Goal: Check status: Check status

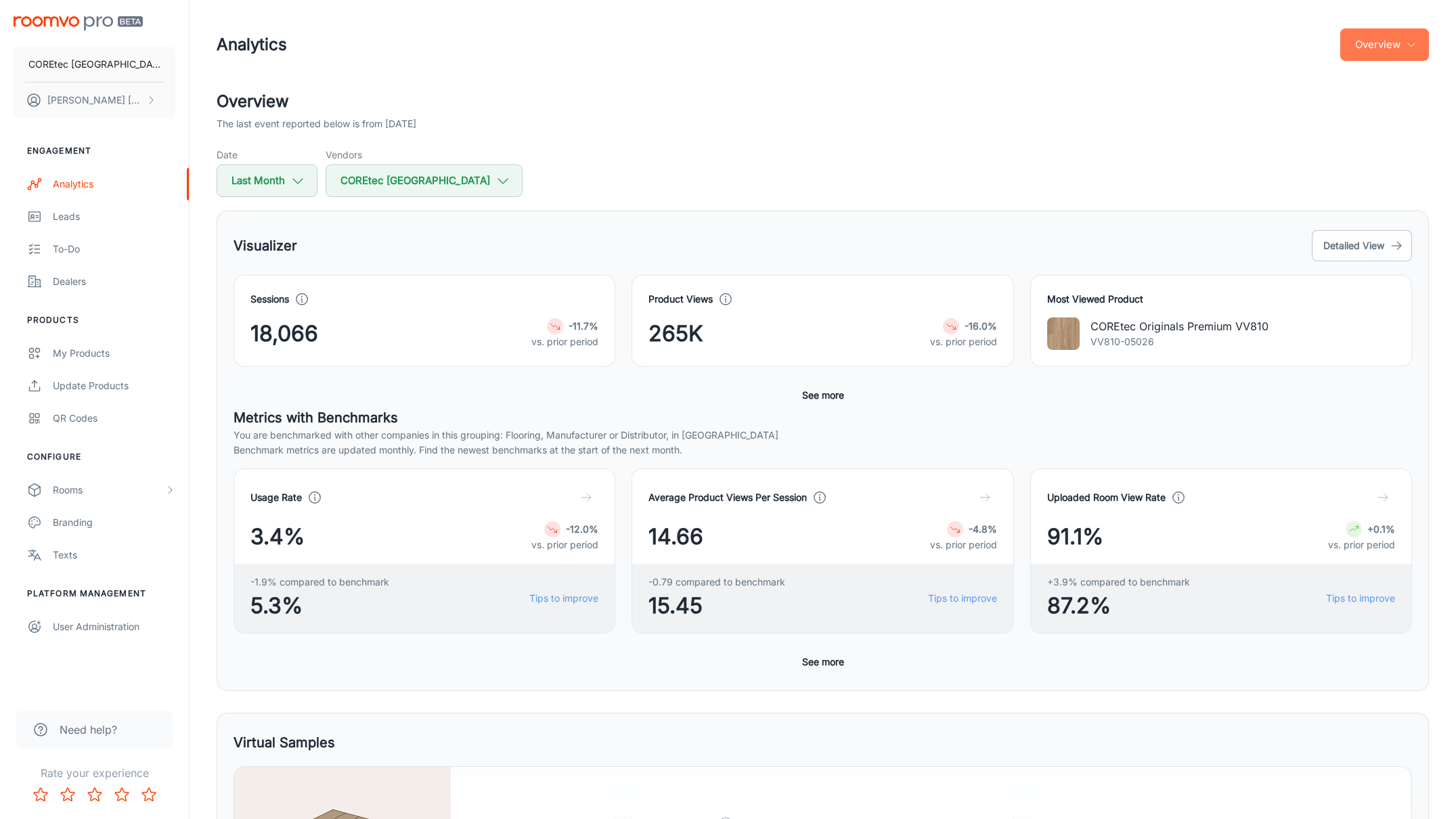
click at [1383, 49] on button "Overview" at bounding box center [1385, 44] width 89 height 33
click at [877, 204] on div at bounding box center [728, 409] width 1456 height 819
click at [297, 177] on icon "button" at bounding box center [297, 180] width 15 height 15
select select "8"
select select "2025"
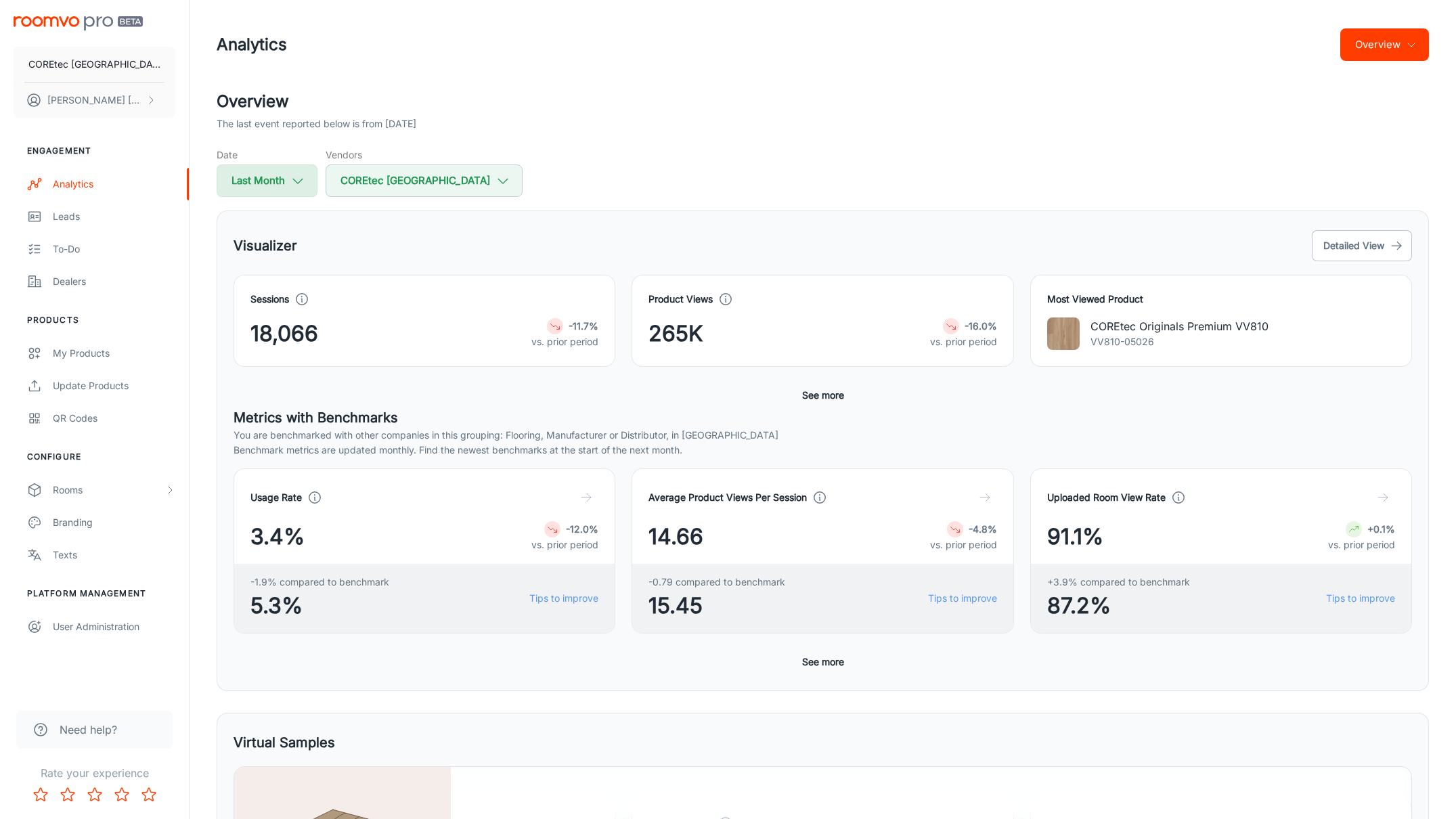
select select "8"
select select "2025"
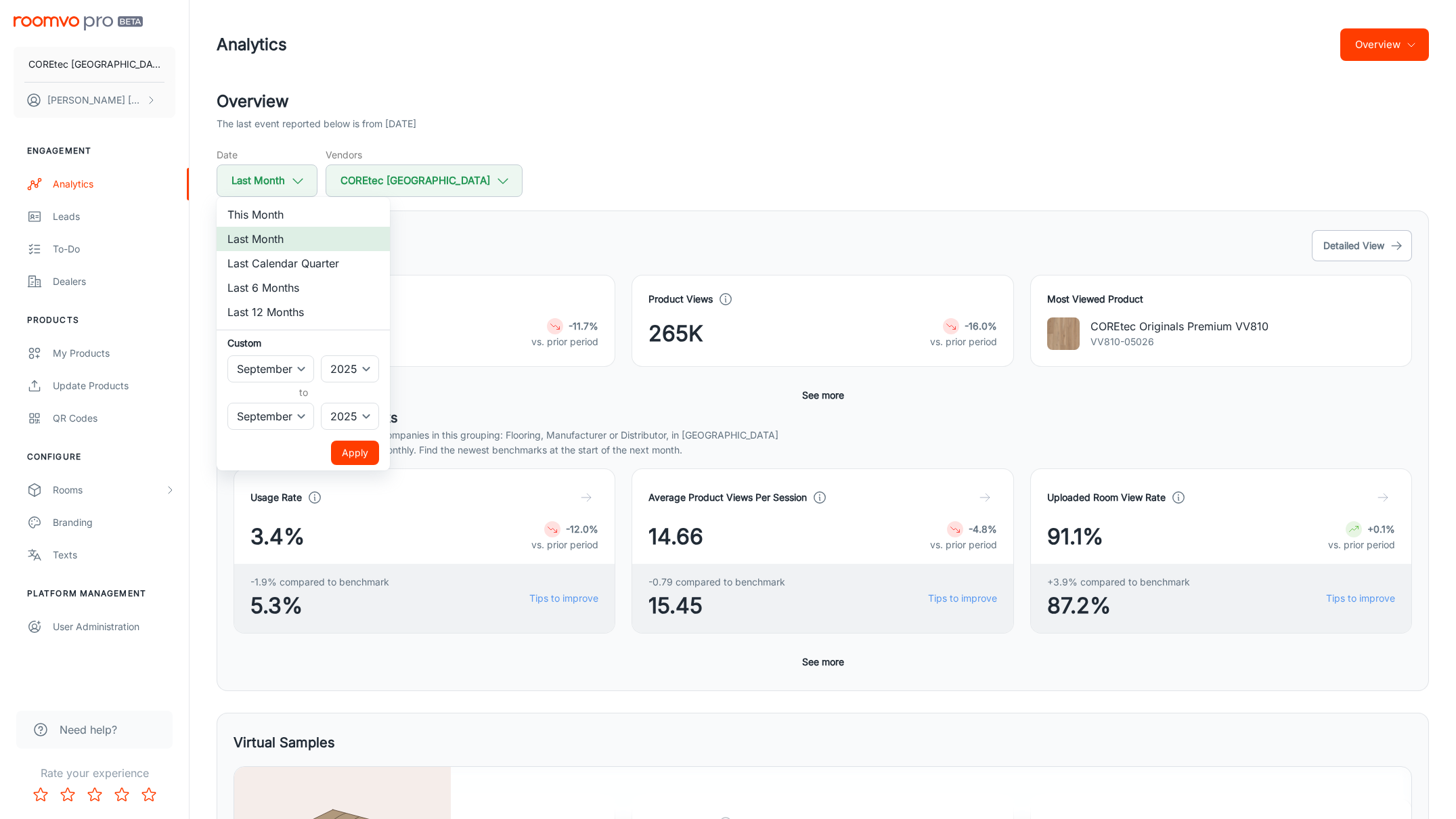
click at [300, 238] on li "Last Month" at bounding box center [303, 238] width 173 height 24
click at [359, 445] on button "Apply" at bounding box center [354, 452] width 48 height 24
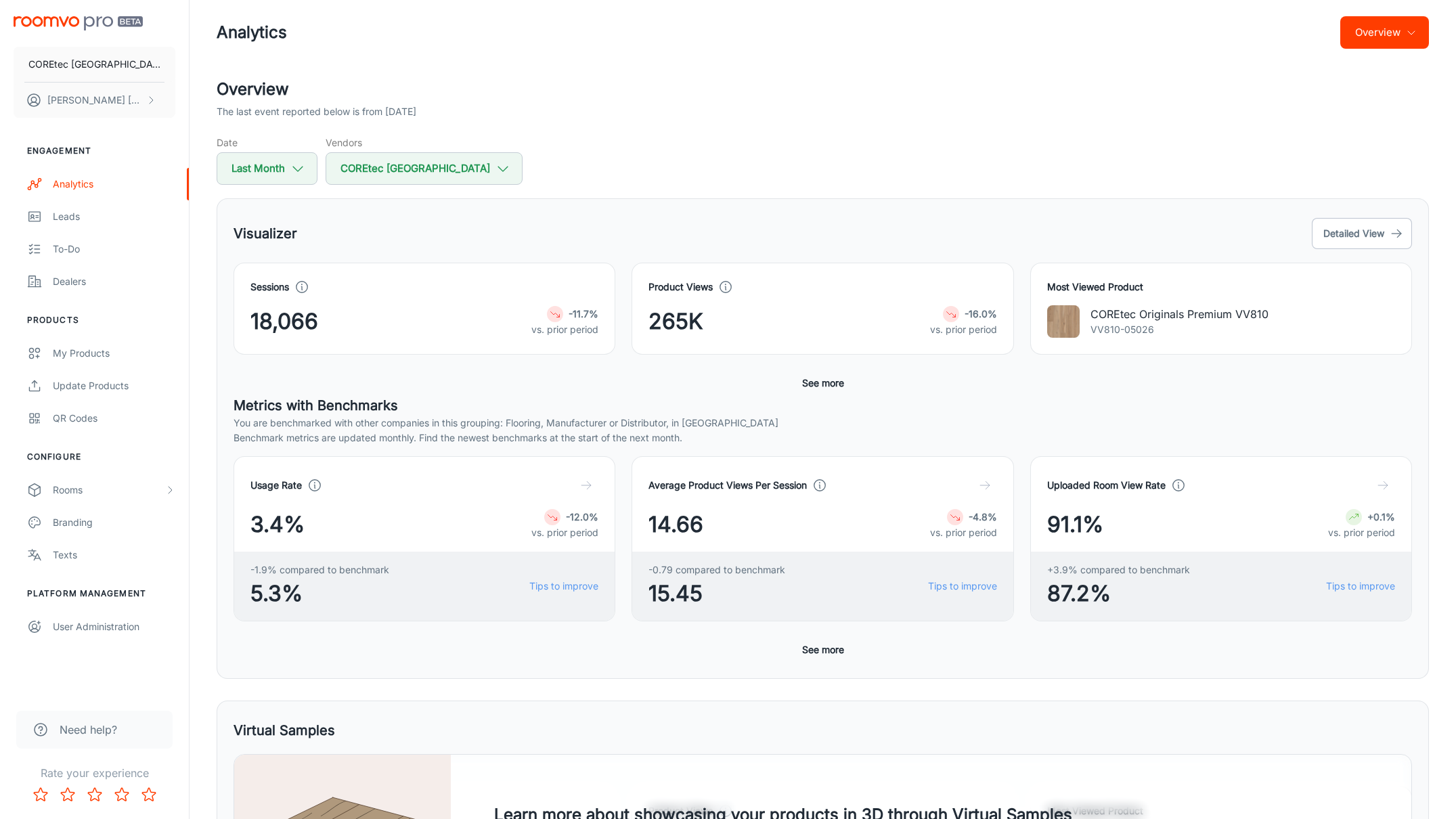
scroll to position [12, 0]
click at [291, 169] on icon "button" at bounding box center [297, 169] width 15 height 15
select select "8"
select select "2025"
select select "8"
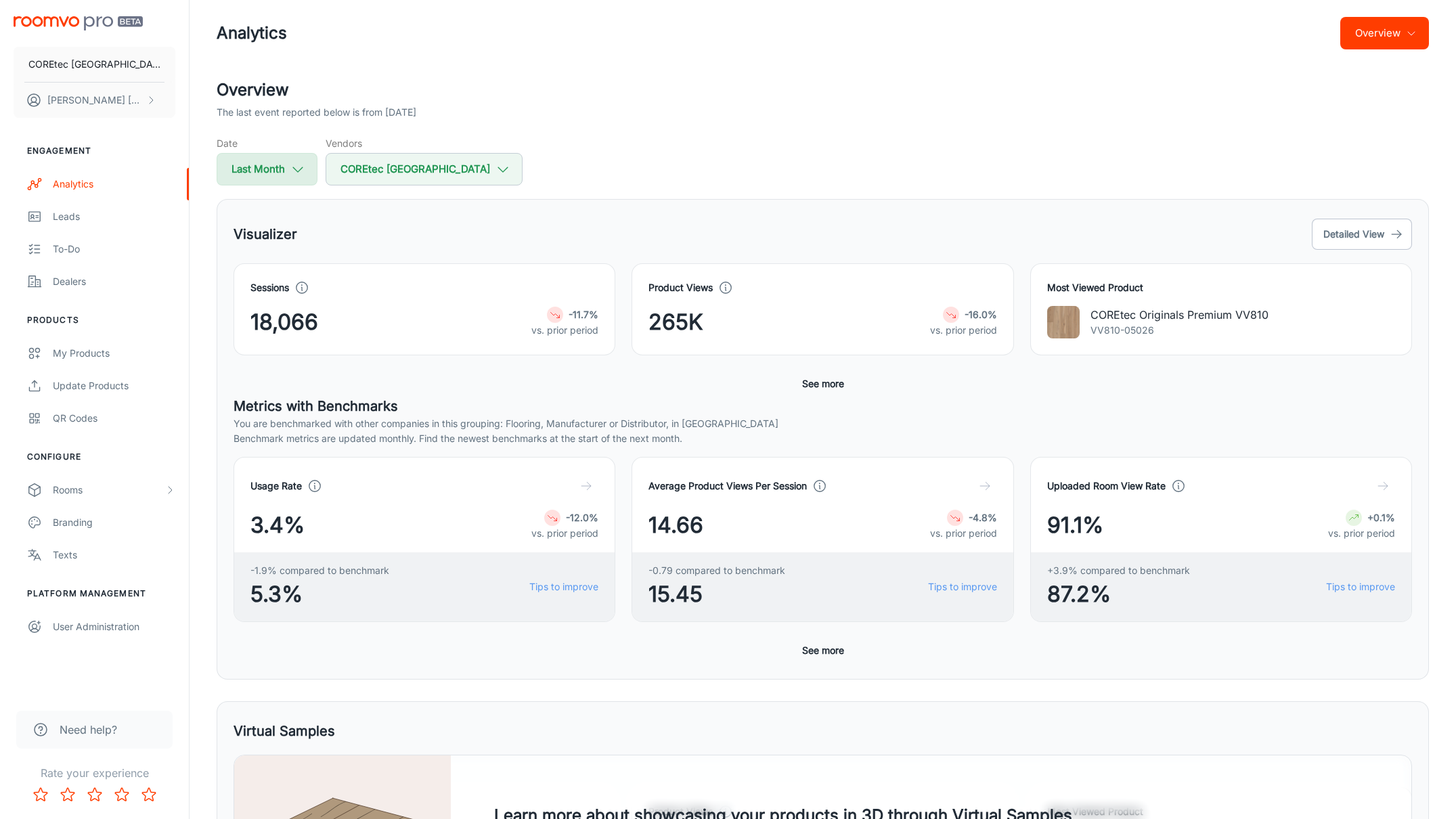
select select "2025"
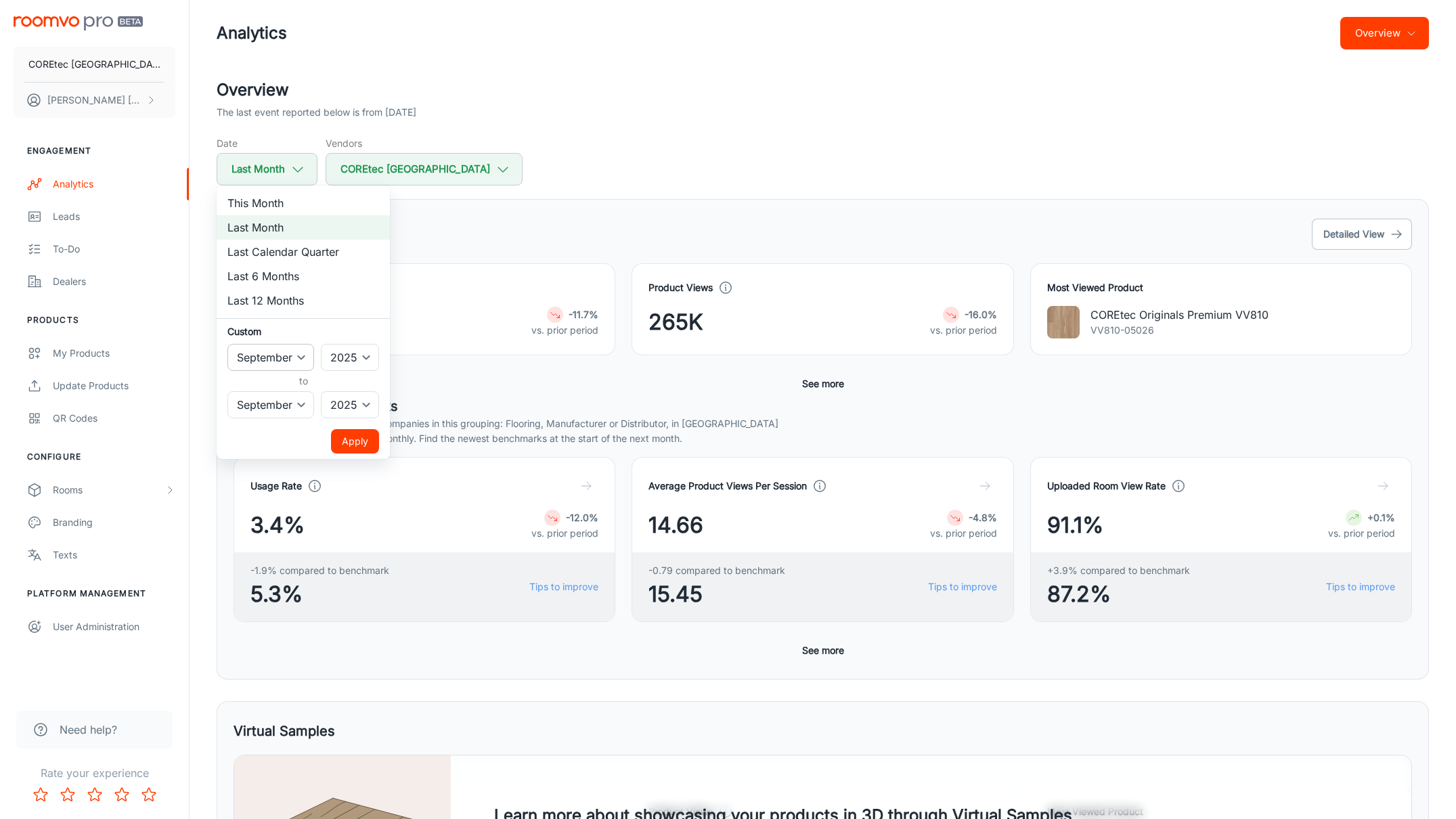
click at [293, 354] on select "January February March April May June July August September October November De…" at bounding box center [270, 357] width 87 height 27
select select "7"
click at [227, 344] on select "January February March April May June July August September October November De…" at bounding box center [270, 357] width 87 height 27
click at [295, 412] on select "January February March April May June July August September October November De…" at bounding box center [270, 404] width 87 height 27
select select "7"
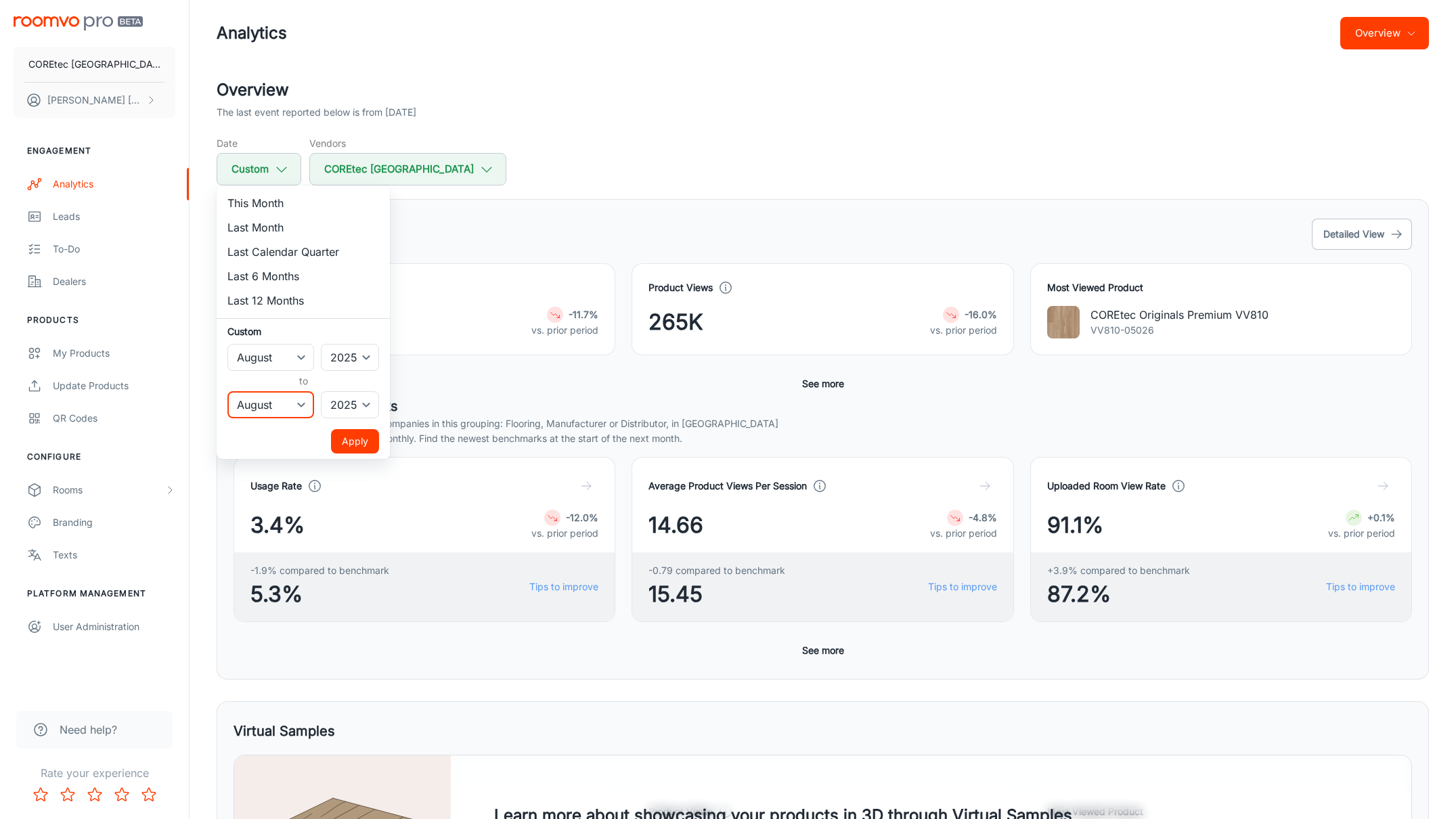
click at [227, 391] on select "January February March April May June July August September October November De…" at bounding box center [270, 404] width 87 height 27
click at [358, 442] on button "Apply" at bounding box center [354, 441] width 48 height 24
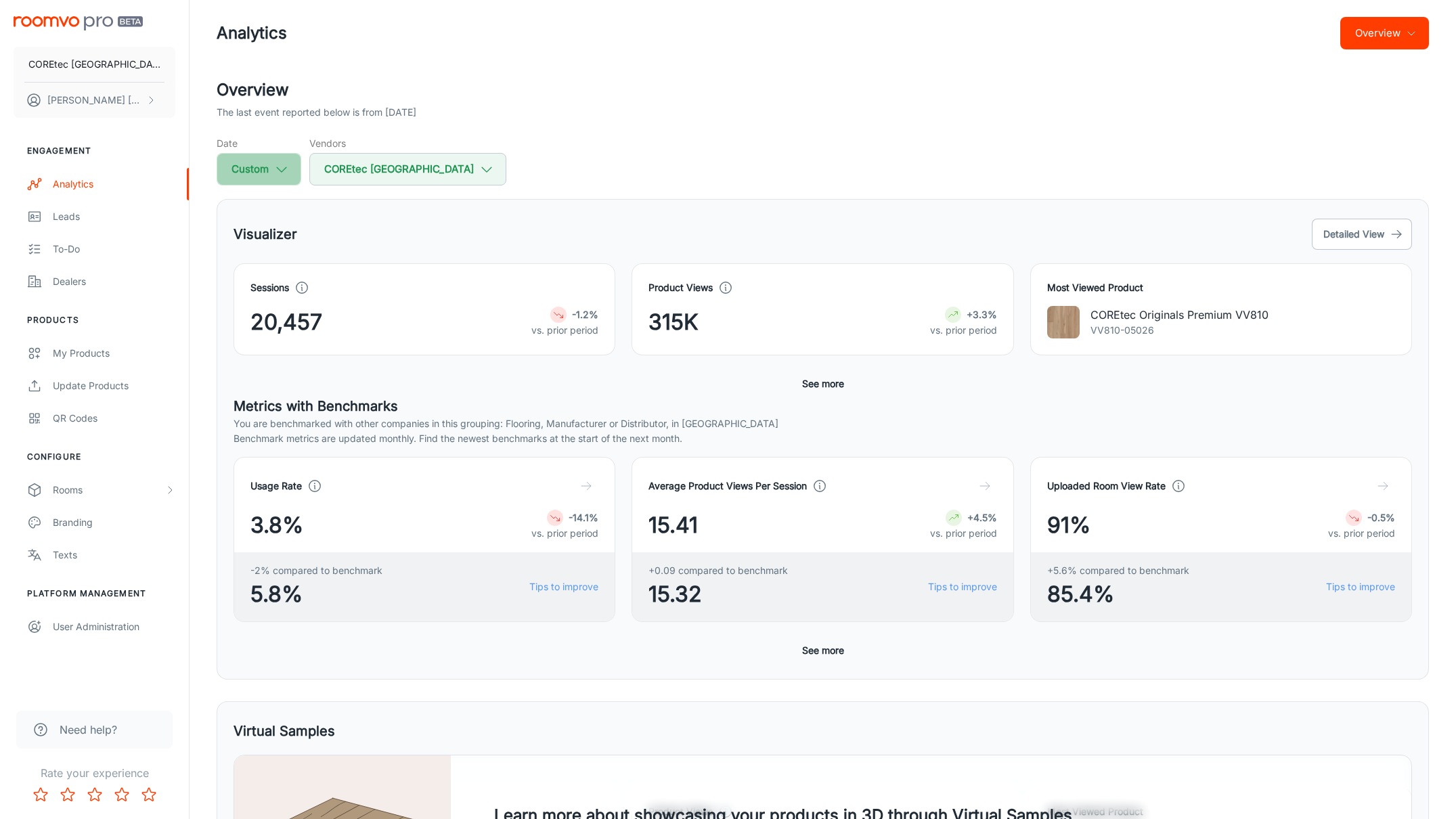
click at [266, 174] on button "Custom" at bounding box center [259, 169] width 85 height 33
select select "7"
select select "2025"
select select "7"
select select "2025"
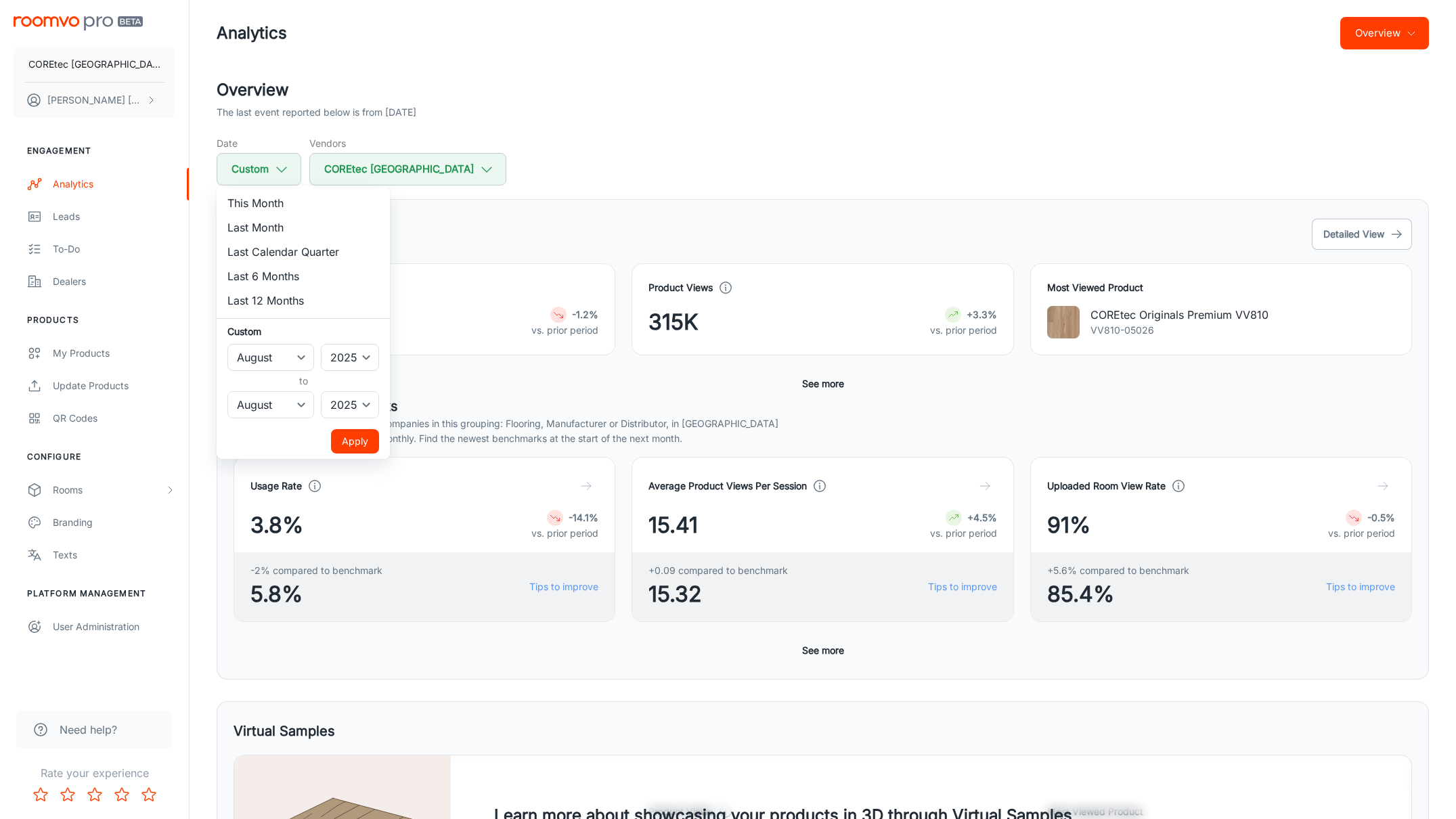
click at [278, 223] on li "Last Month" at bounding box center [303, 227] width 173 height 24
select select "8"
click at [368, 445] on button "Apply" at bounding box center [354, 441] width 48 height 24
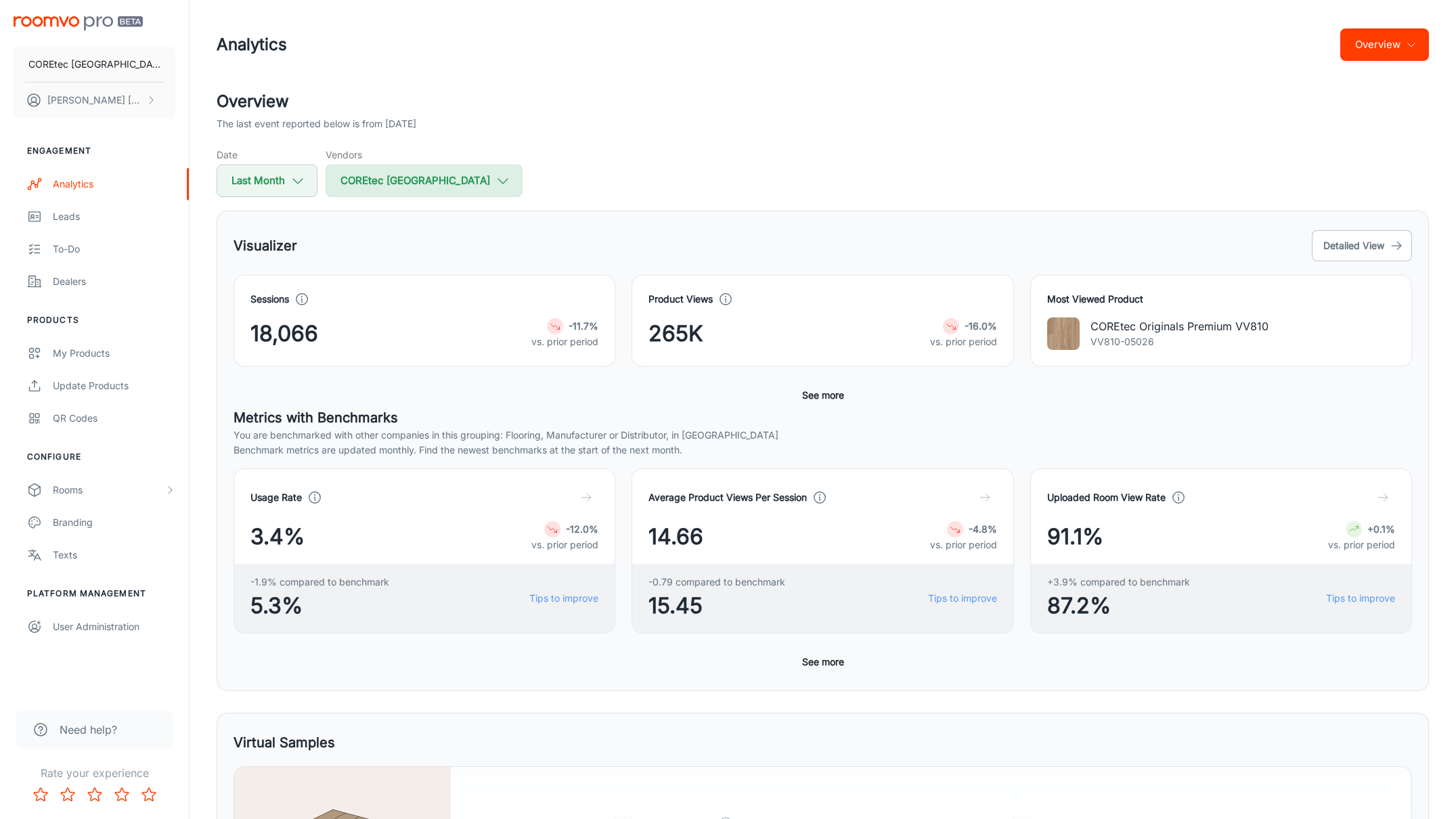
click at [395, 182] on button "COREtec [GEOGRAPHIC_DATA]" at bounding box center [424, 181] width 197 height 33
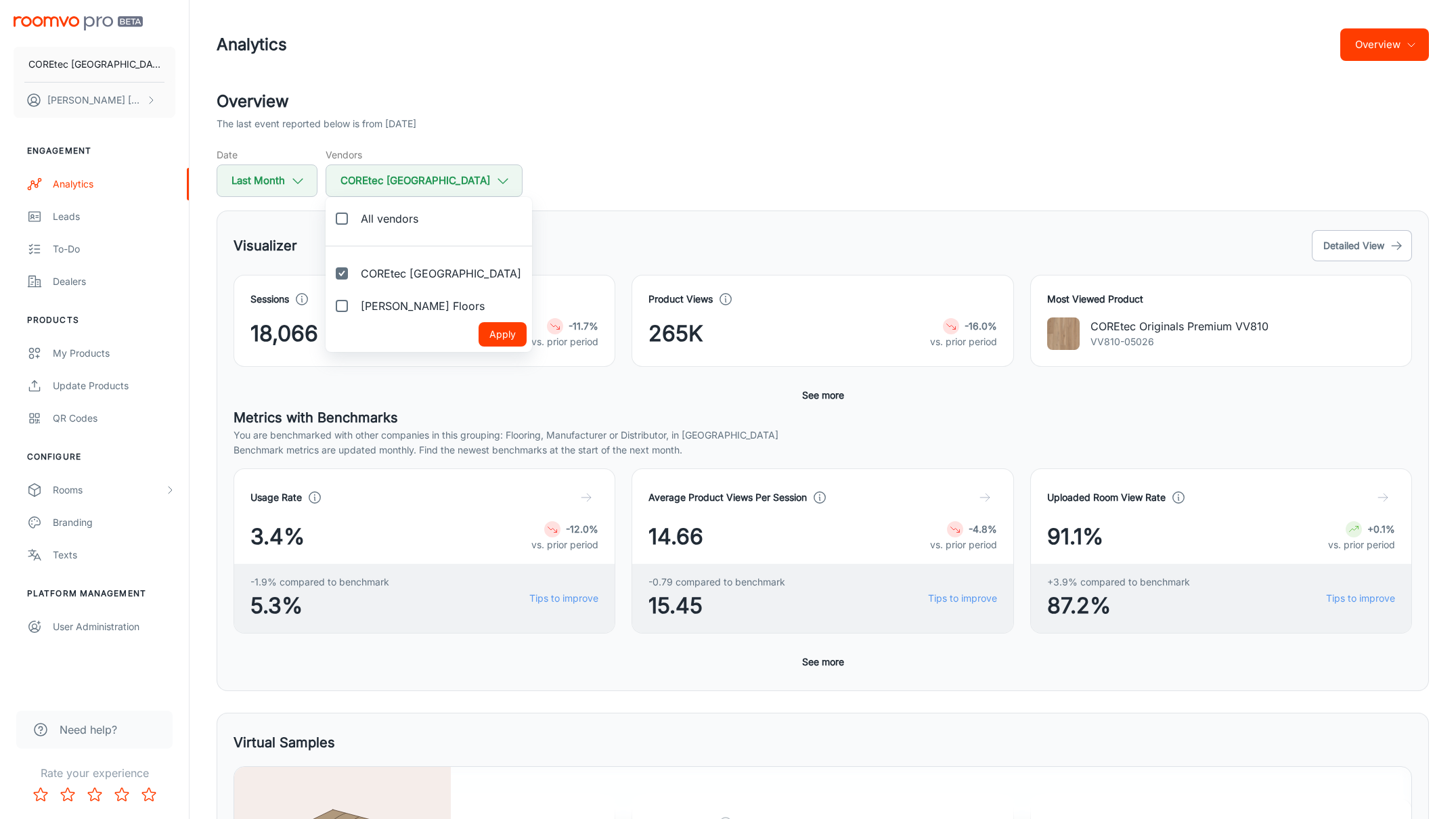
click at [356, 222] on label "All vendors" at bounding box center [377, 218] width 104 height 33
click at [355, 222] on input "All vendors" at bounding box center [341, 218] width 27 height 27
checkbox input "true"
click at [281, 182] on div at bounding box center [728, 409] width 1456 height 819
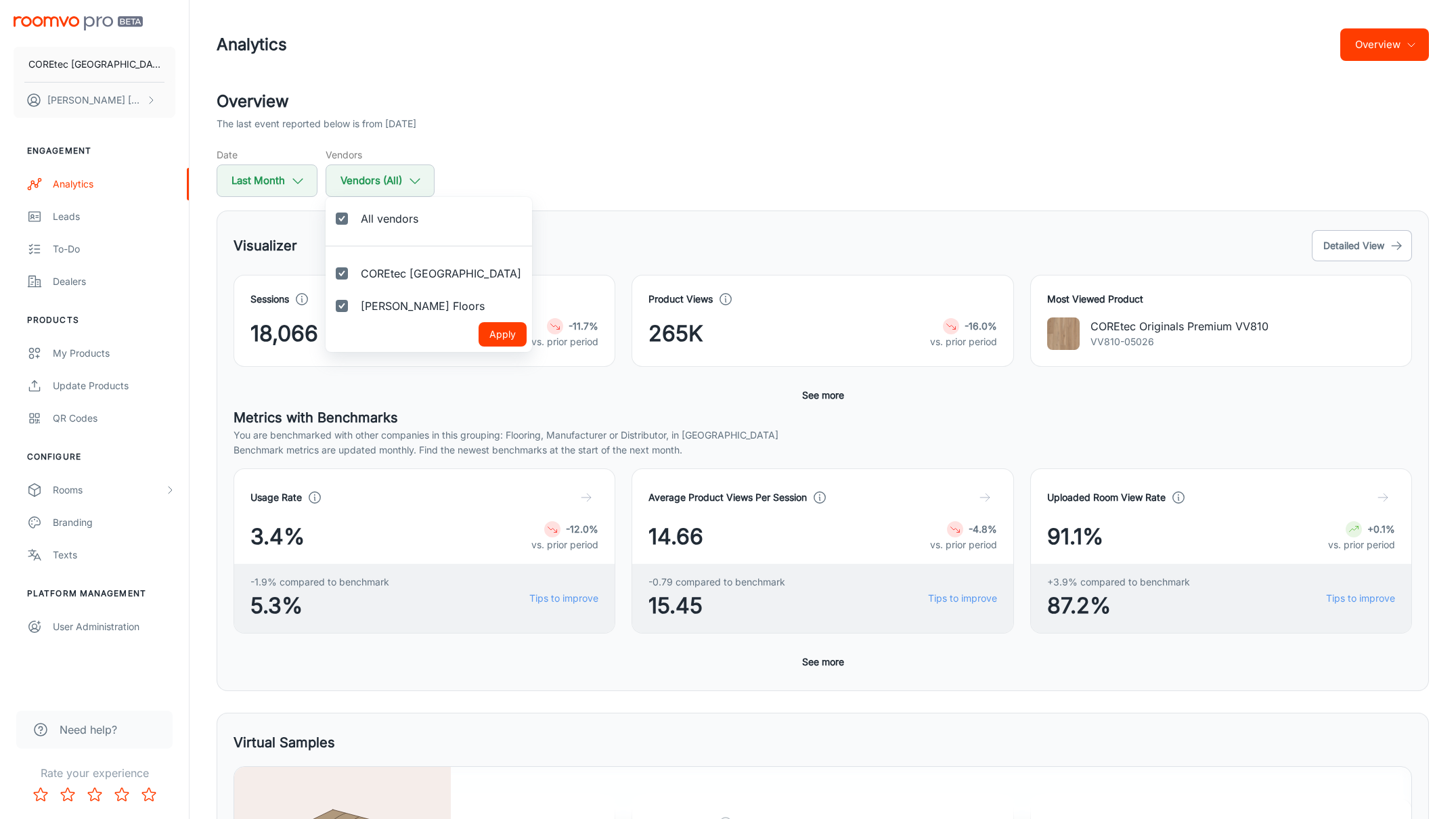
checkbox input "false"
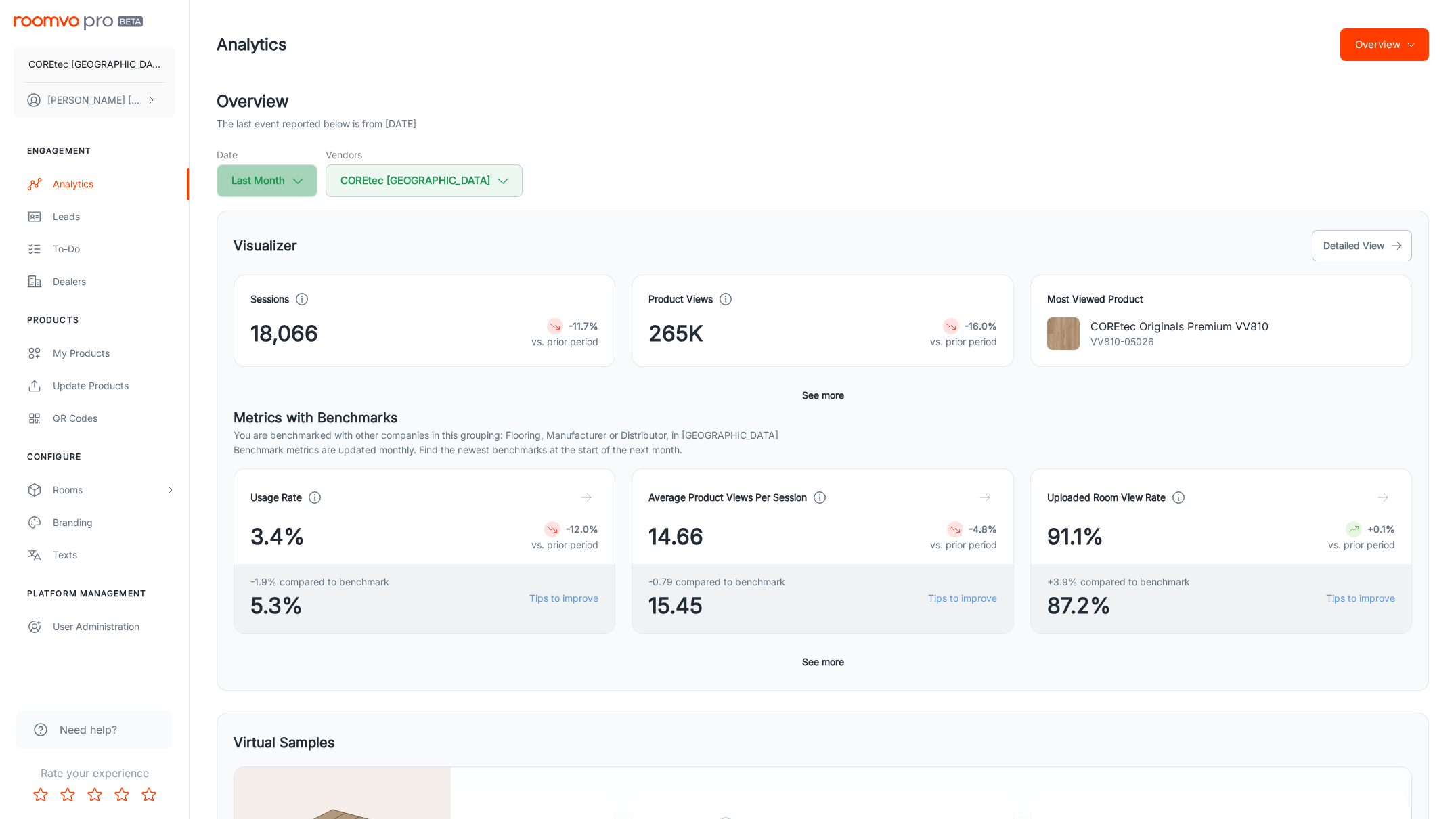
click at [302, 181] on icon "button" at bounding box center [297, 180] width 15 height 15
select select "8"
select select "2025"
select select "8"
select select "2025"
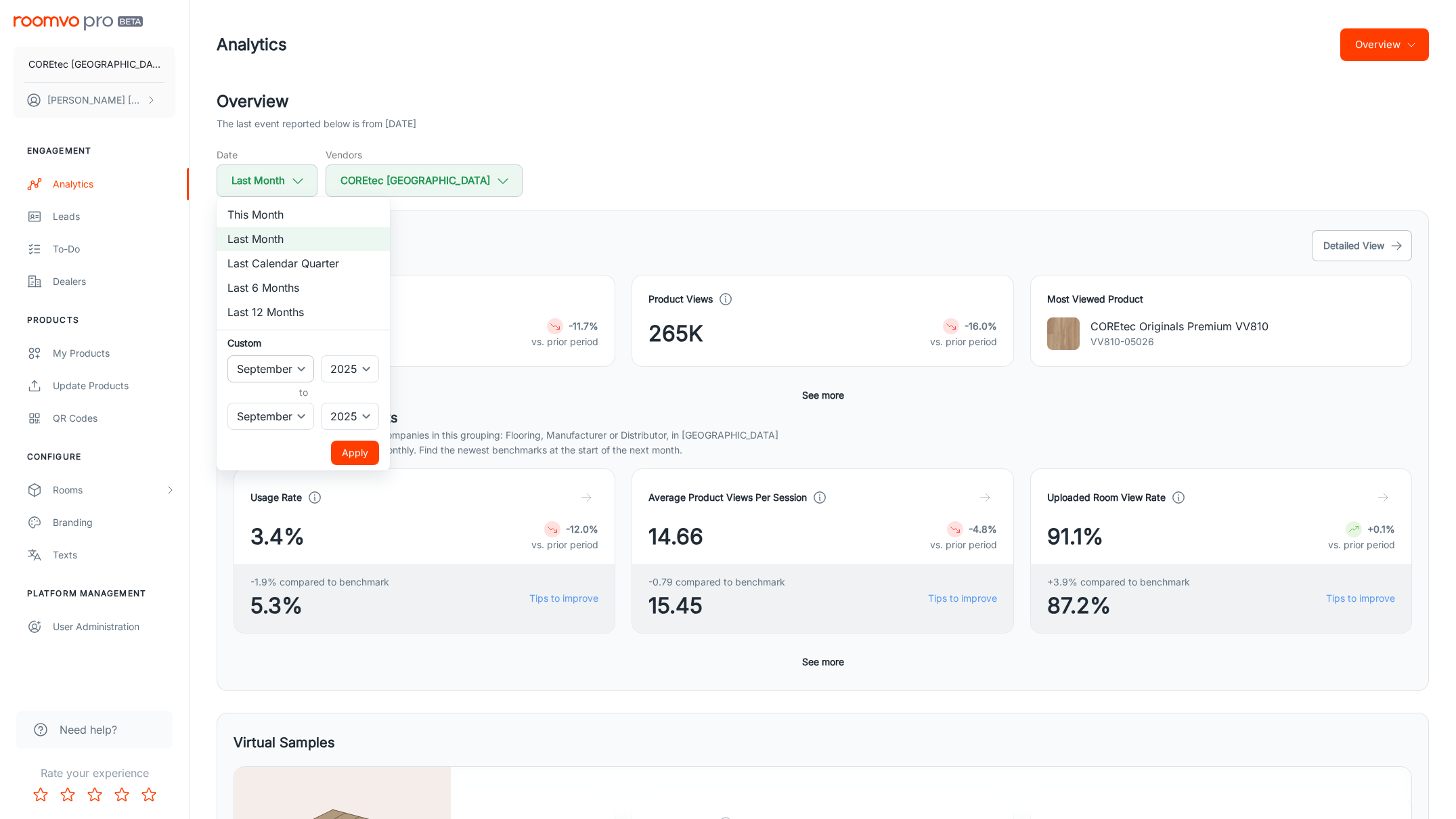
click at [291, 376] on select "January February March April May June July August September October November De…" at bounding box center [270, 368] width 87 height 27
select select "4"
click at [227, 355] on select "January February March April May June July August September October November De…" at bounding box center [270, 368] width 87 height 27
click at [263, 422] on select "January February March April May June July August September October November De…" at bounding box center [270, 416] width 87 height 27
select select "5"
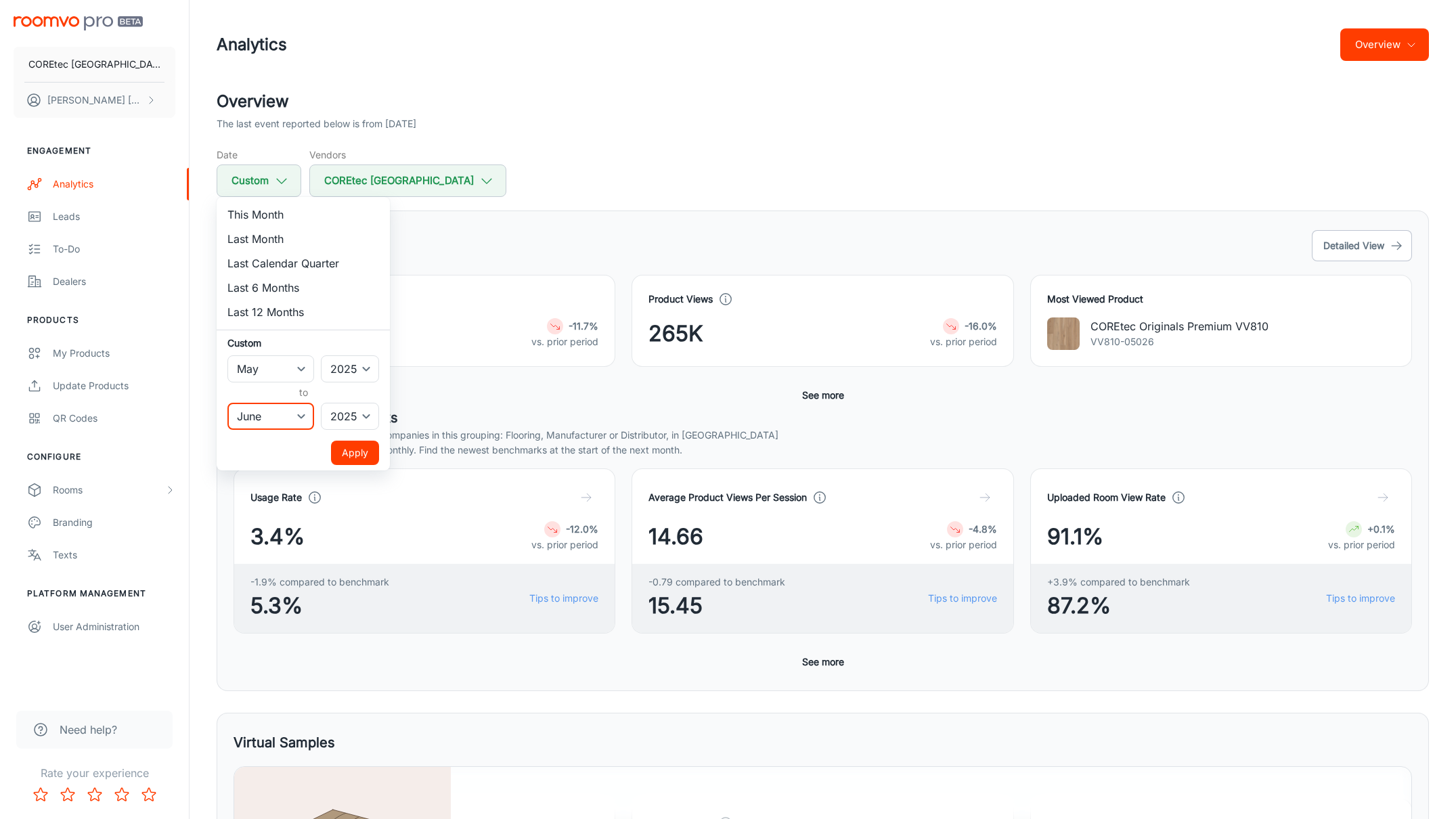
click at [227, 403] on select "January February March April May June July August September October November De…" at bounding box center [270, 416] width 87 height 27
click at [268, 366] on select "January February March April May June July August September October November De…" at bounding box center [270, 368] width 87 height 27
select select "0"
click at [227, 355] on select "January February March April May June July August September October November De…" at bounding box center [270, 368] width 87 height 27
click at [243, 422] on select "January February March April May June July August September October November De…" at bounding box center [270, 416] width 87 height 27
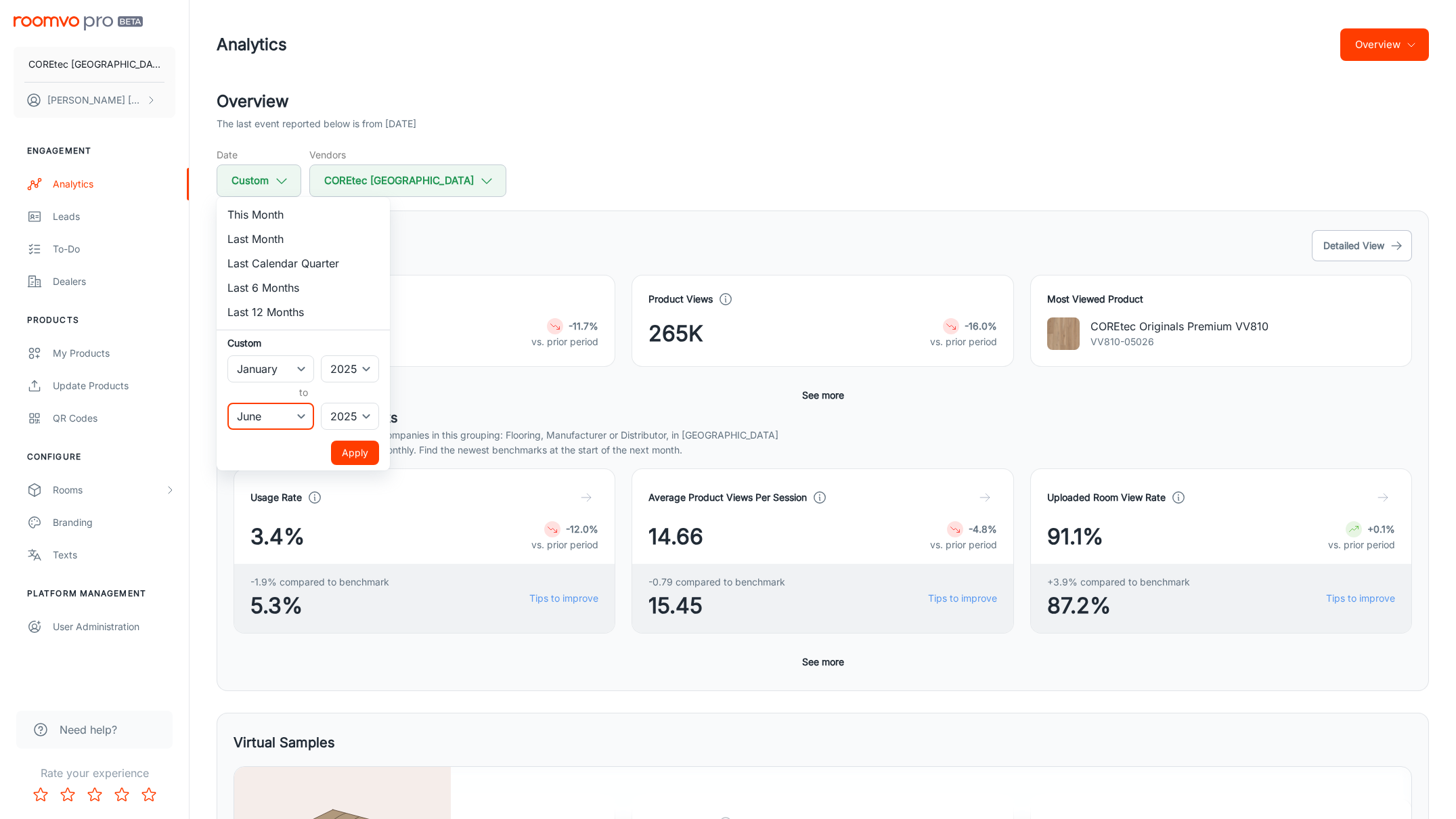
select select "4"
click at [227, 403] on select "January February March April May June July August September October November De…" at bounding box center [270, 416] width 87 height 27
click at [337, 448] on button "Apply" at bounding box center [354, 452] width 48 height 24
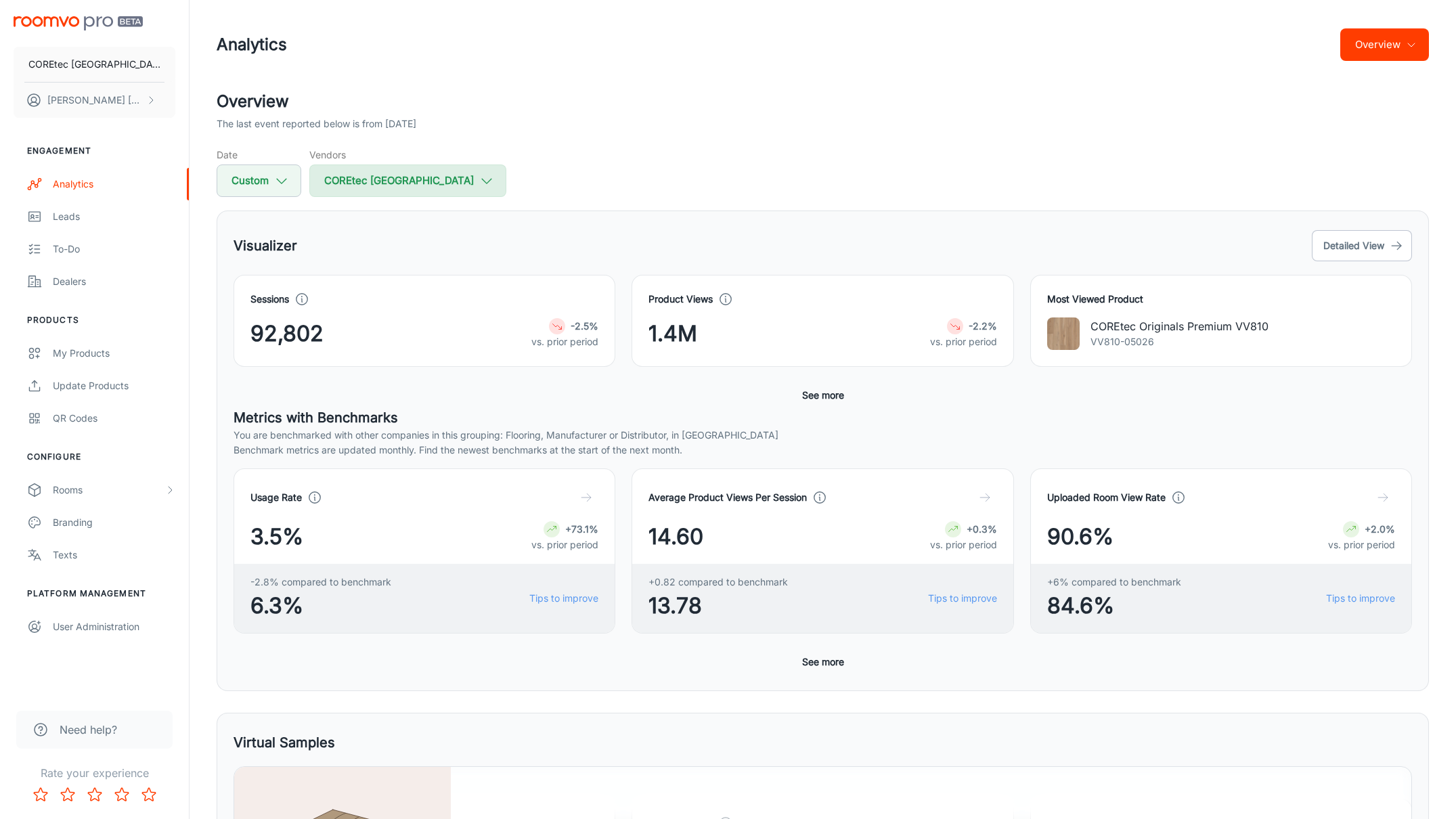
click at [466, 181] on button "COREtec [GEOGRAPHIC_DATA]" at bounding box center [407, 181] width 197 height 33
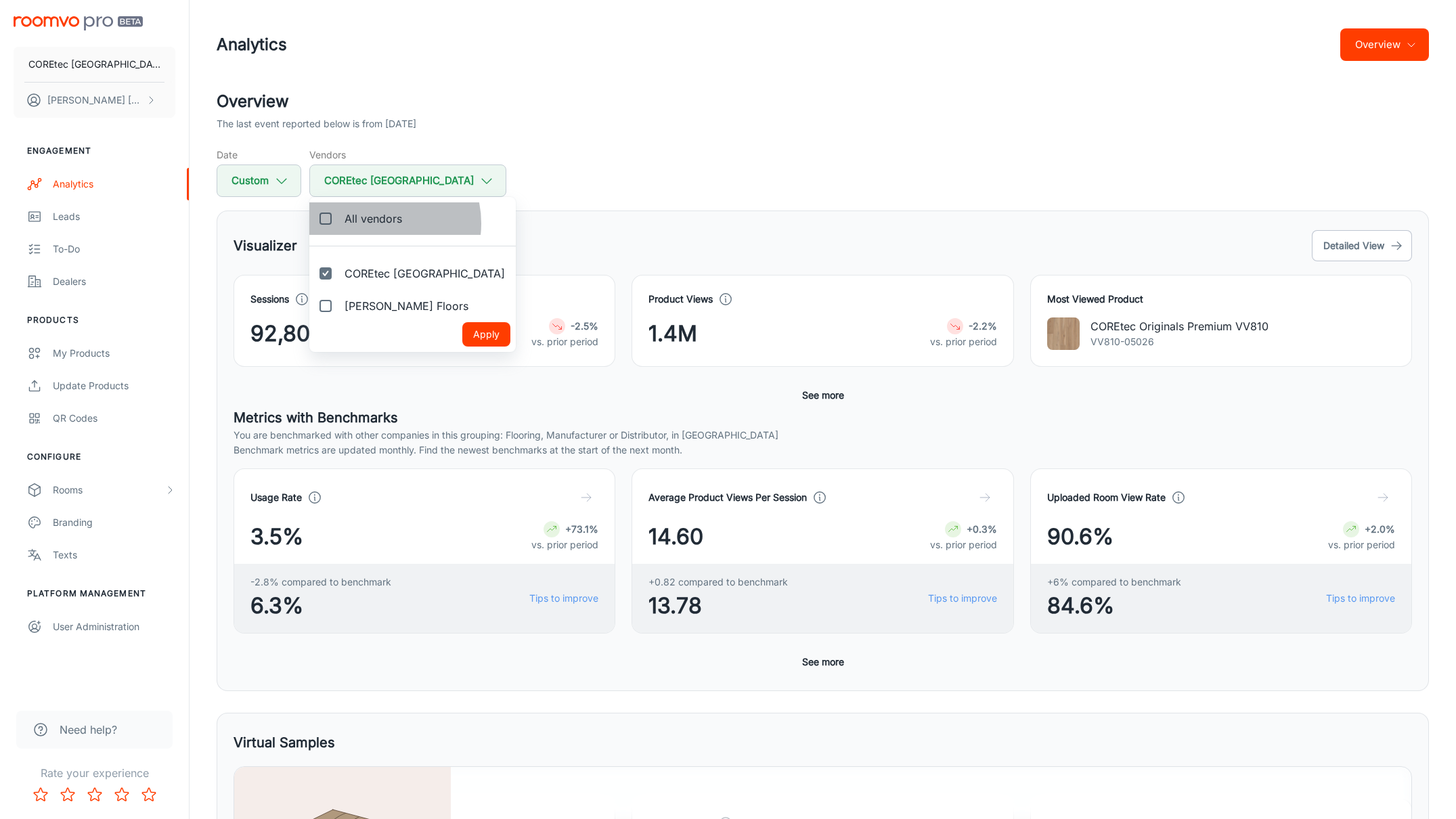
click at [376, 223] on span "All vendors" at bounding box center [373, 218] width 58 height 16
click at [339, 223] on input "All vendors" at bounding box center [325, 218] width 27 height 27
checkbox input "true"
click at [462, 327] on button "Apply" at bounding box center [486, 334] width 48 height 24
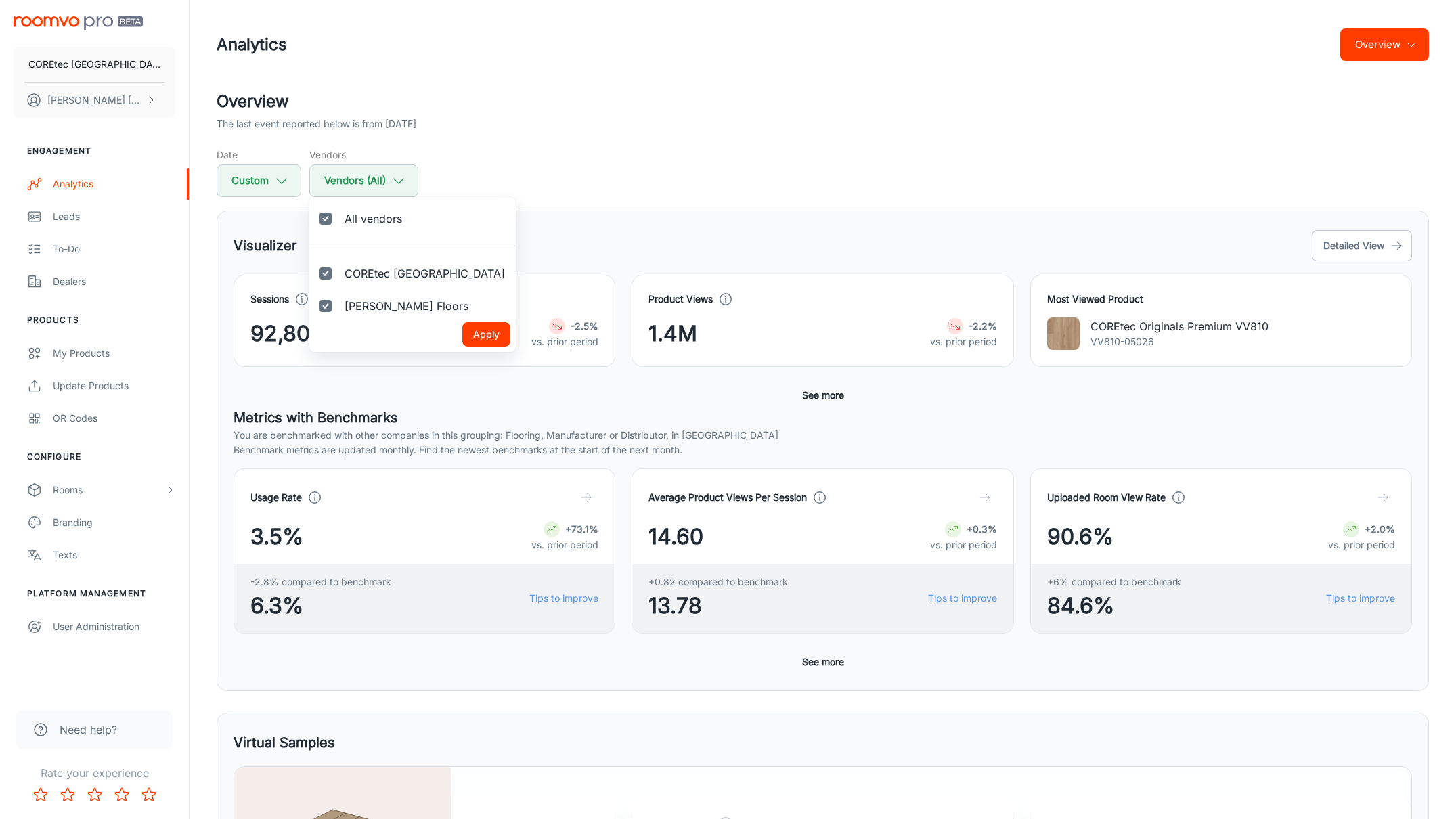
checkbox input "true"
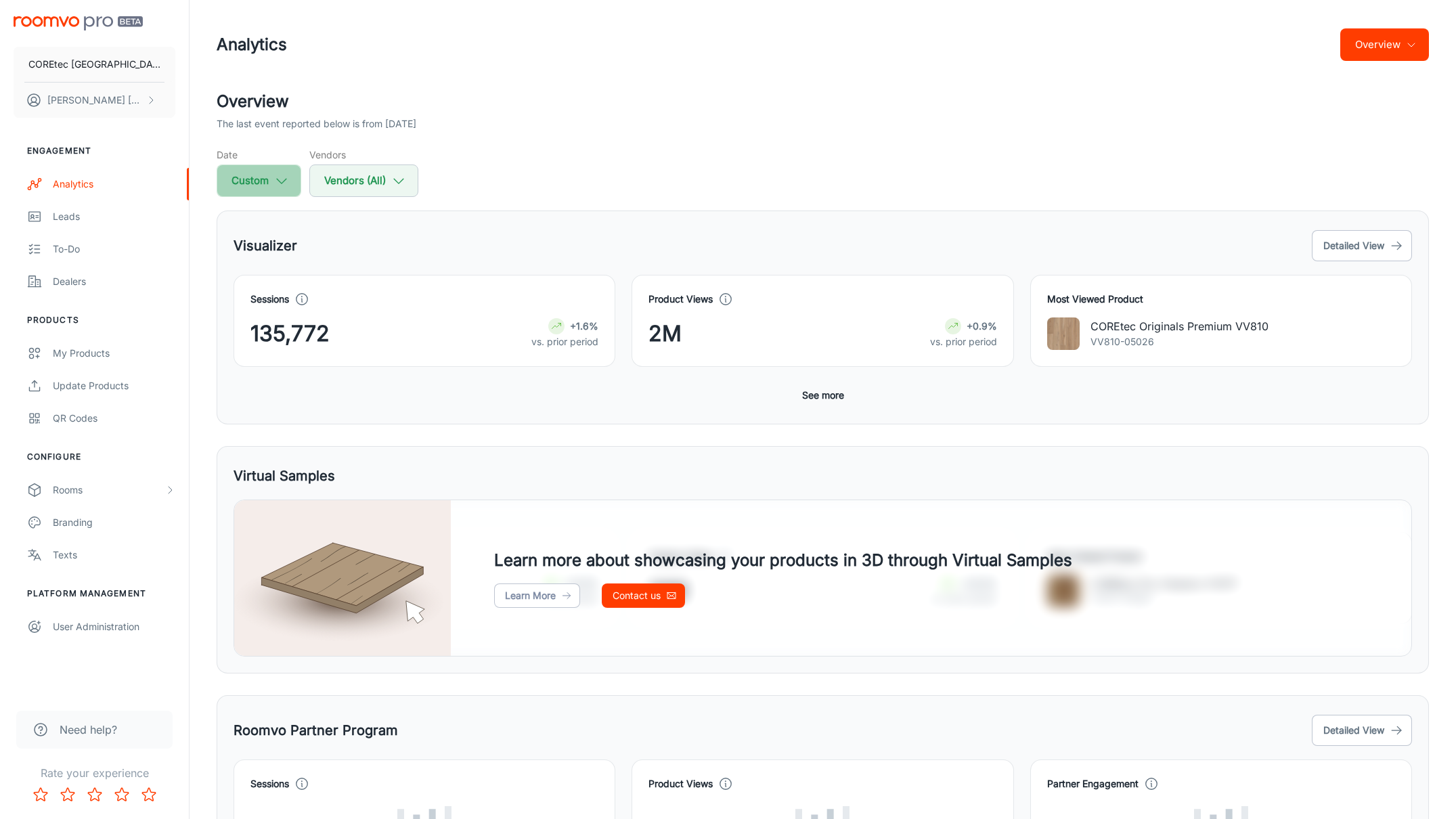
click at [265, 181] on button "Custom" at bounding box center [259, 181] width 85 height 33
select select "2025"
select select "4"
select select "2025"
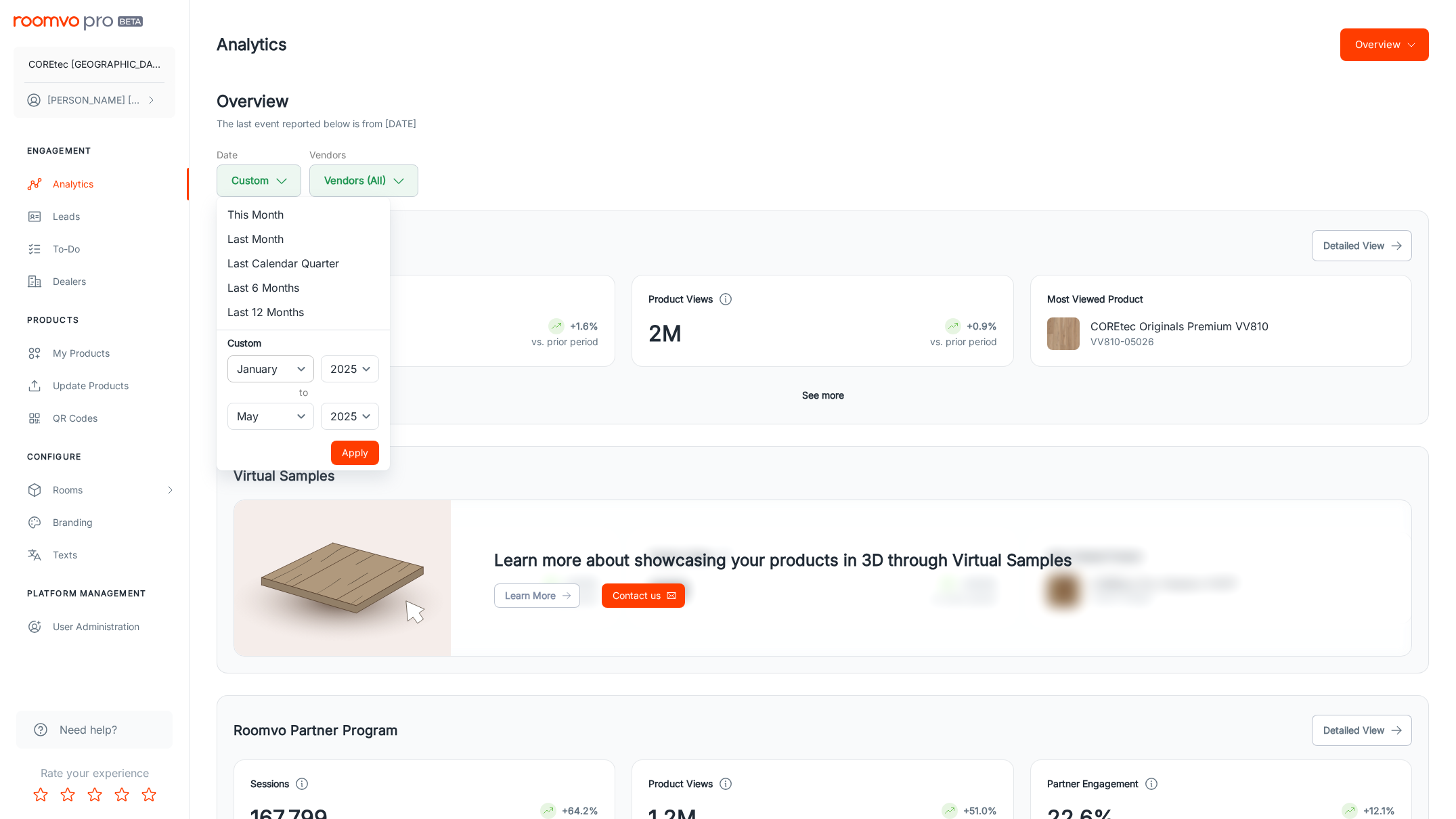
click at [303, 372] on select "January February March April May June July August September October November De…" at bounding box center [270, 368] width 87 height 27
select select "4"
click at [227, 355] on select "January February March April May June July August September October November De…" at bounding box center [270, 368] width 87 height 27
click at [356, 456] on button "Apply" at bounding box center [354, 452] width 48 height 24
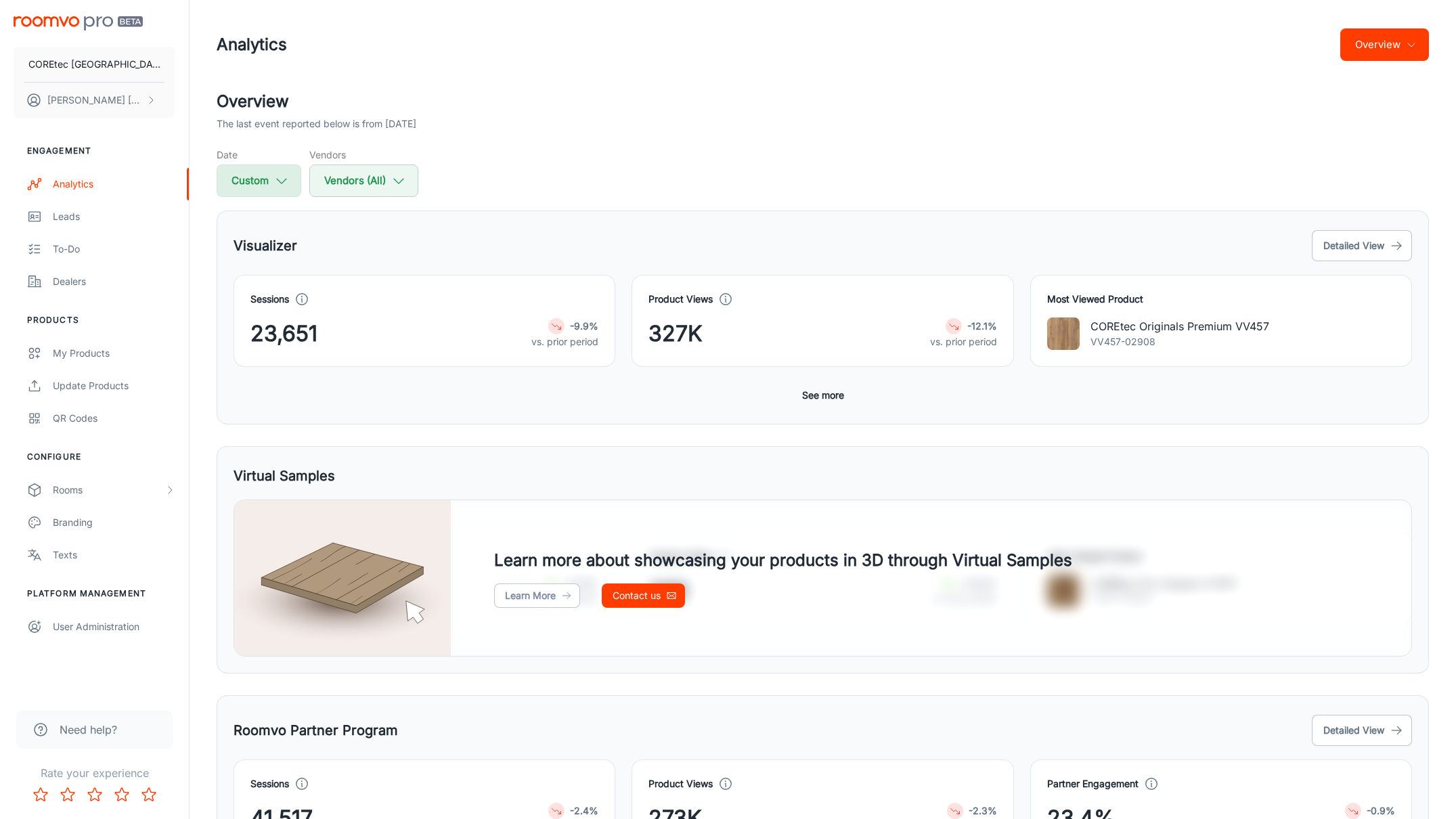
click at [287, 185] on icon "button" at bounding box center [281, 180] width 15 height 15
select select "4"
select select "2025"
select select "4"
select select "2025"
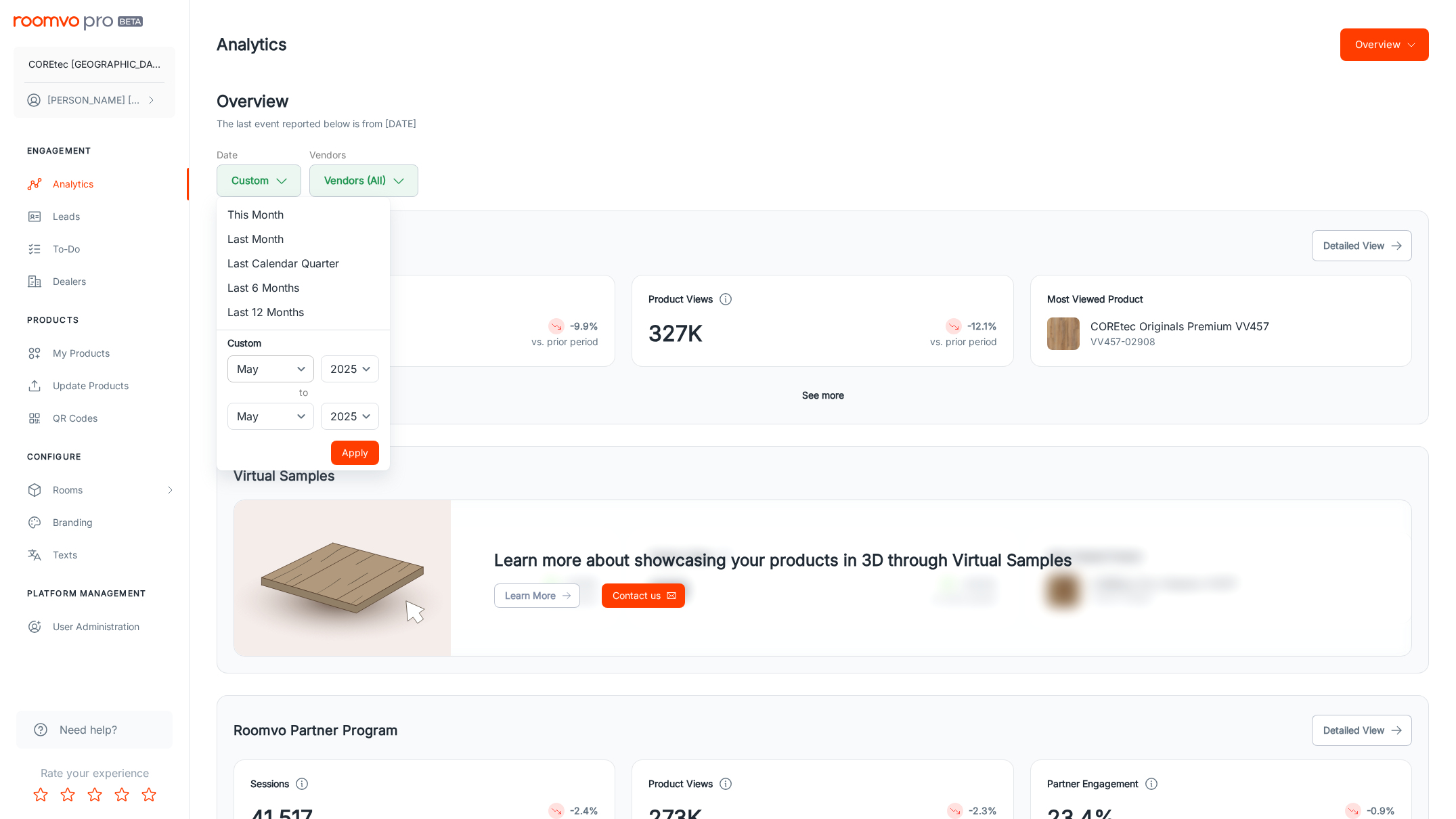
click at [280, 366] on select "January February March April May June July August September October November De…" at bounding box center [270, 368] width 87 height 27
select select "3"
click at [227, 355] on select "January February March April May June July August September October November De…" at bounding box center [270, 368] width 87 height 27
click at [265, 420] on select "January February March April May June July August September October November De…" at bounding box center [270, 416] width 87 height 27
select select "3"
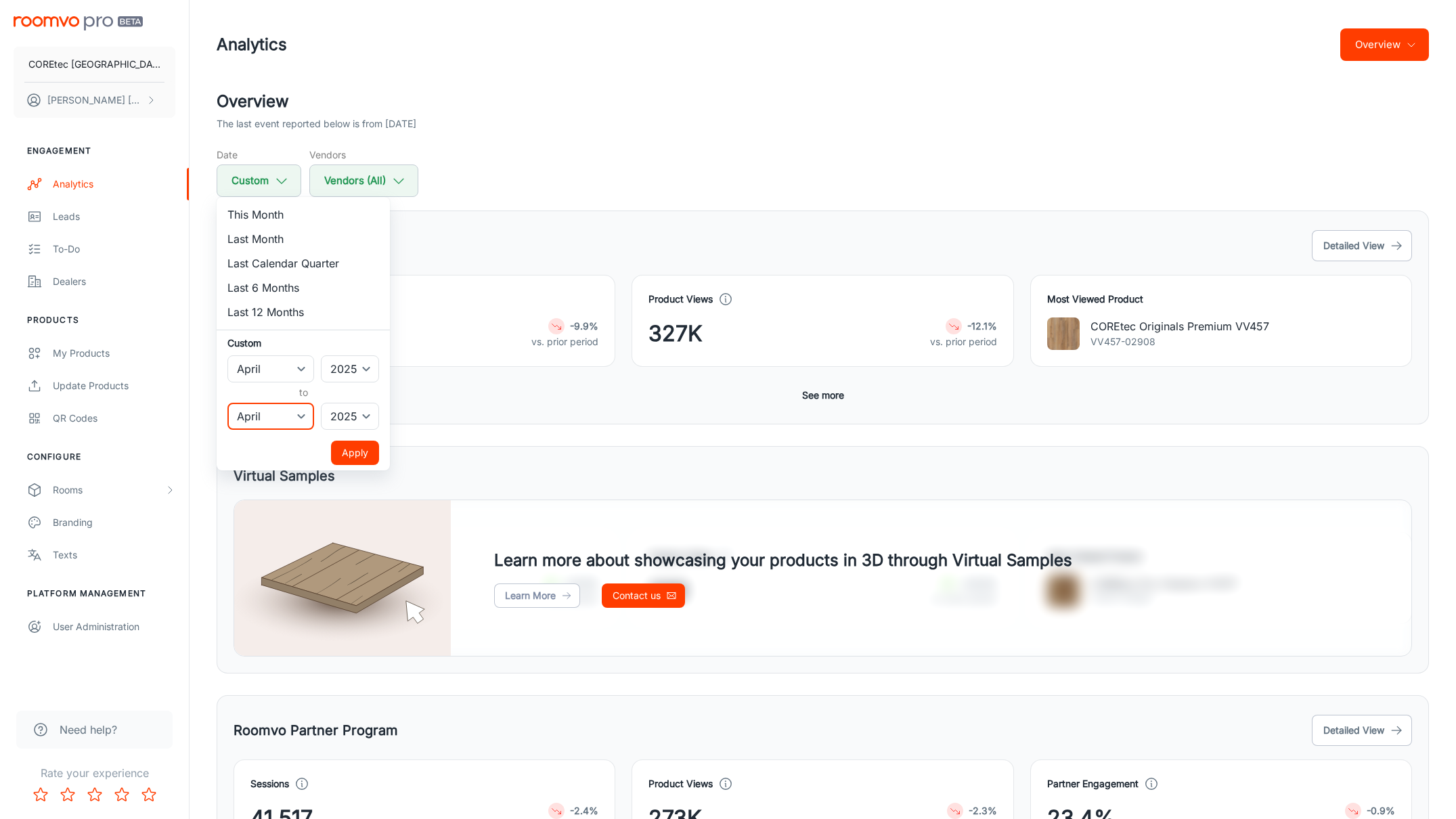
click at [227, 403] on select "January February March April May June July August September October November De…" at bounding box center [270, 416] width 87 height 27
drag, startPoint x: 357, startPoint y: 455, endPoint x: 411, endPoint y: 414, distance: 67.8
click at [357, 455] on button "Apply" at bounding box center [354, 452] width 48 height 24
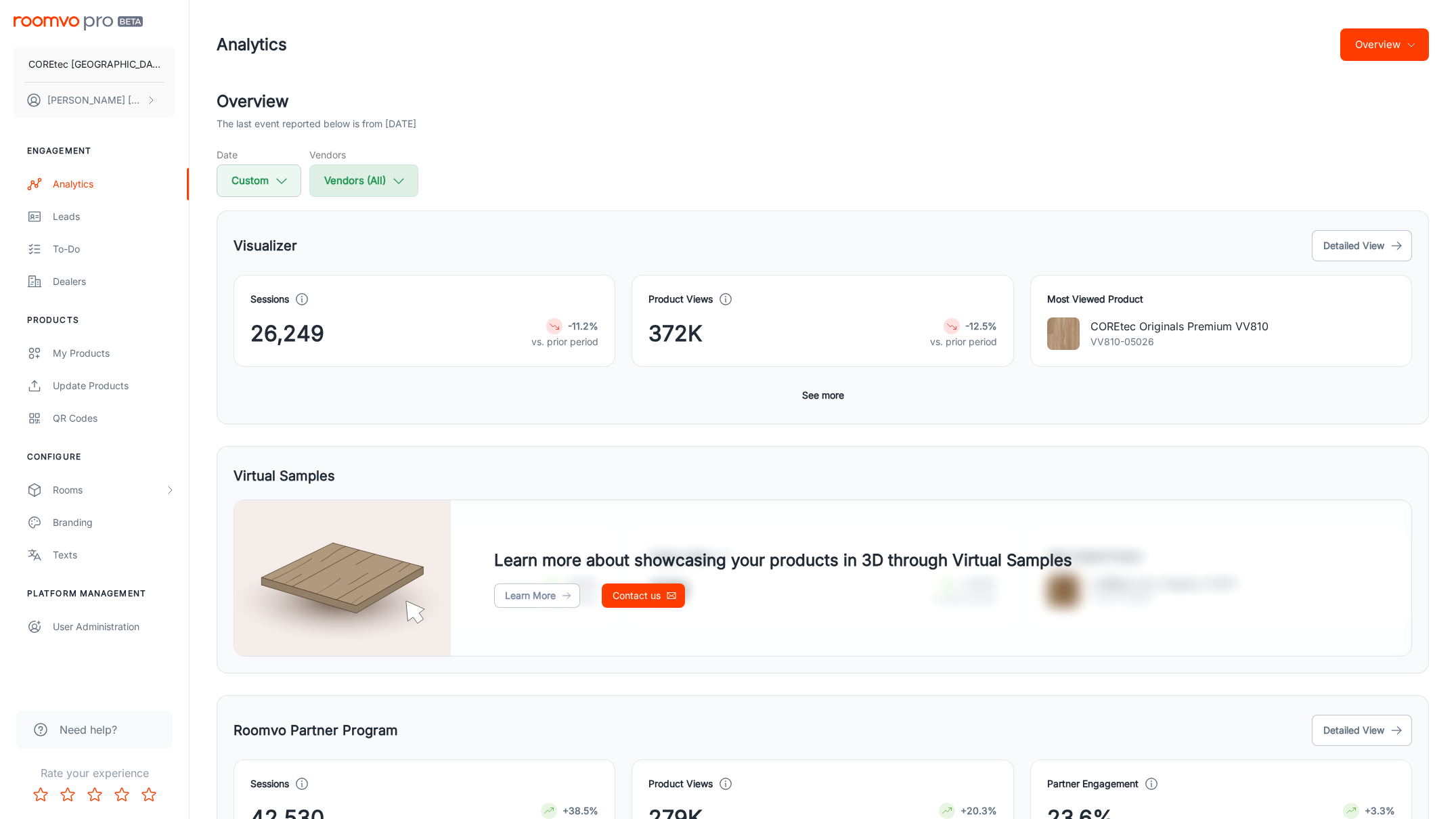
click at [379, 192] on button "Vendors (All)" at bounding box center [363, 181] width 109 height 33
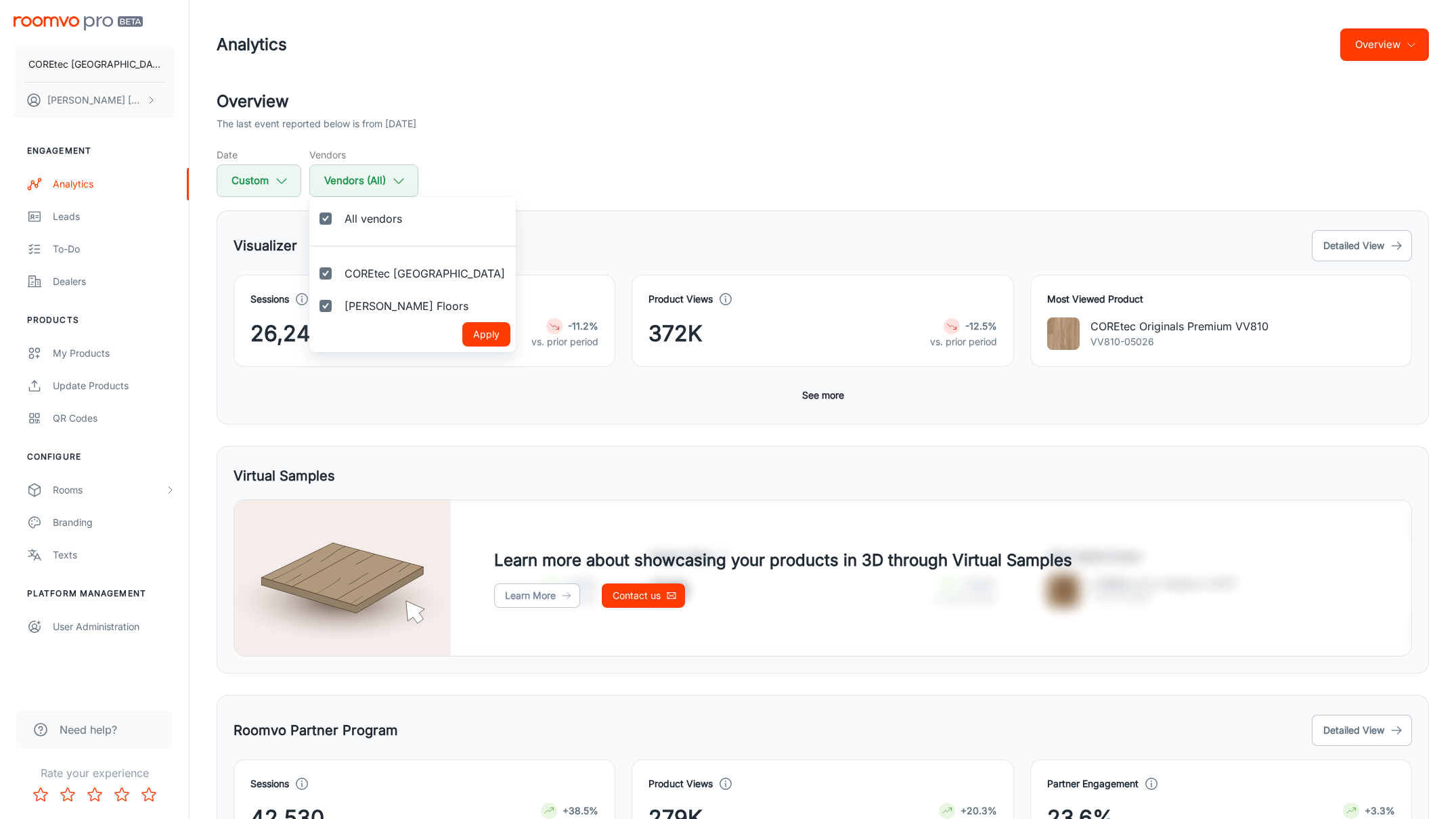
click at [339, 306] on label "Shaw Floors" at bounding box center [394, 306] width 170 height 33
click at [339, 306] on input "Shaw Floors" at bounding box center [325, 306] width 27 height 27
checkbox input "false"
click at [462, 331] on button "Apply" at bounding box center [486, 334] width 48 height 24
checkbox input "false"
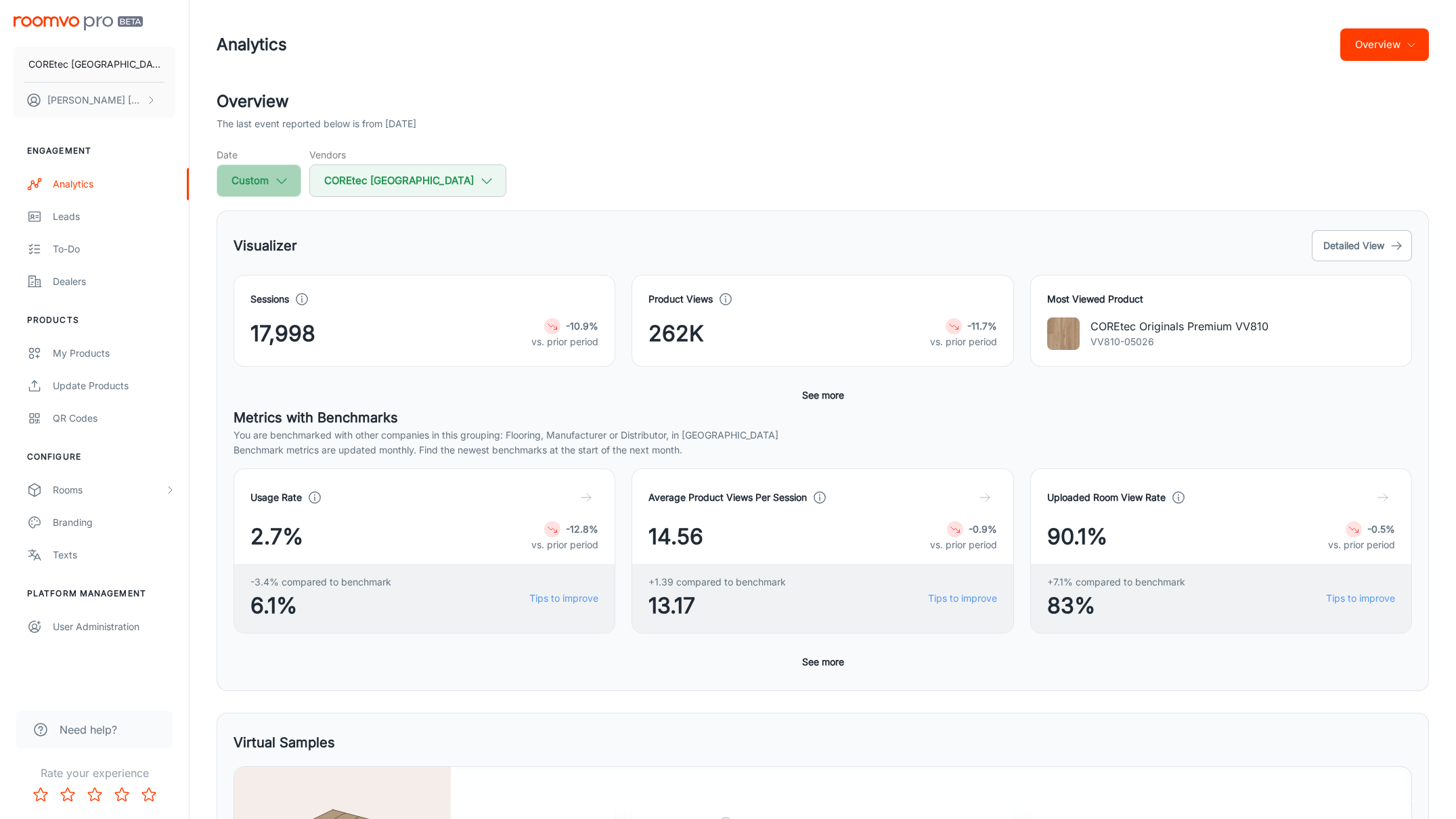
click at [264, 176] on button "Custom" at bounding box center [259, 181] width 85 height 33
select select "3"
select select "2025"
select select "3"
select select "2025"
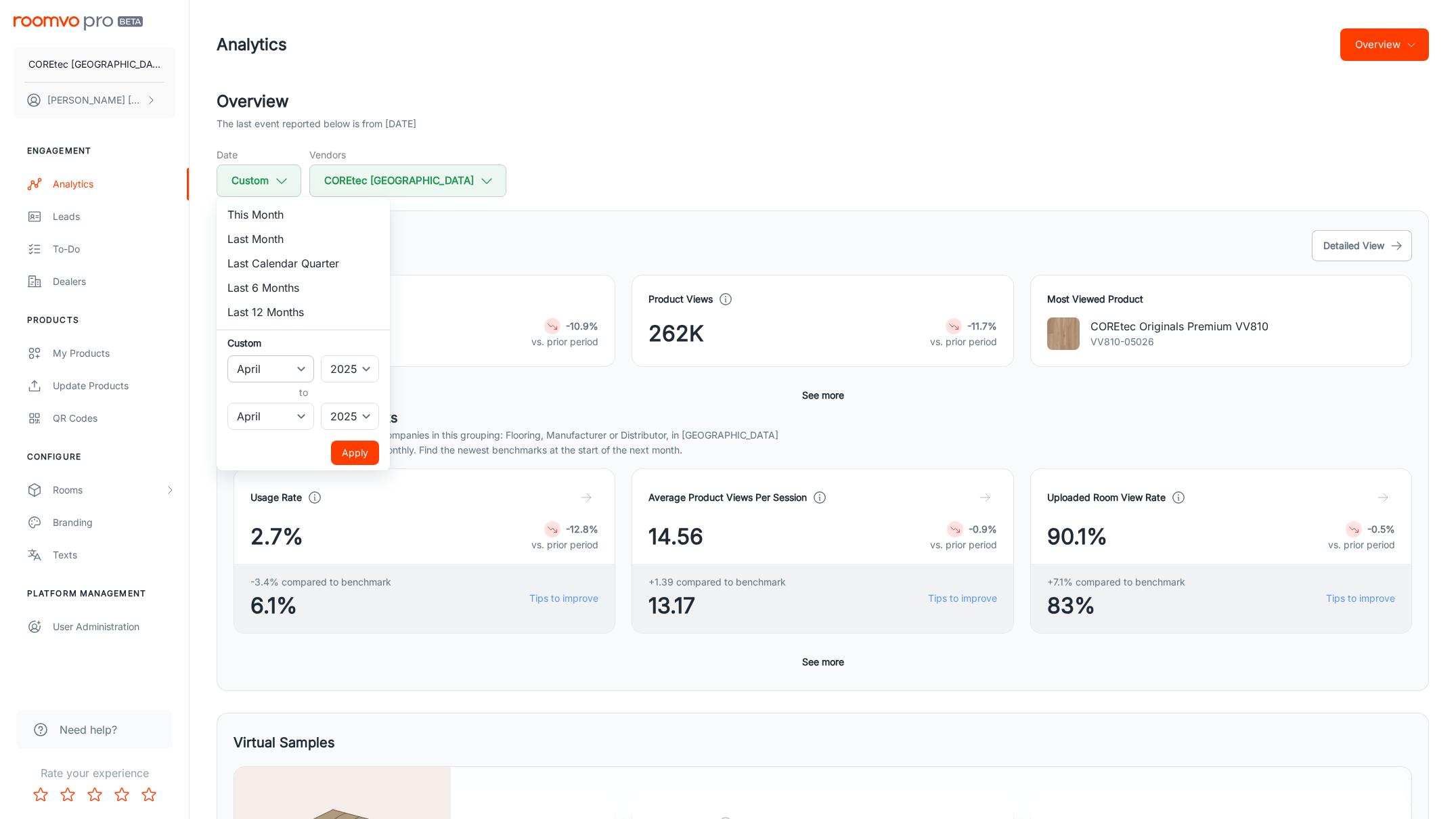
click at [270, 377] on select "January February March April May June July August September October November De…" at bounding box center [270, 368] width 87 height 27
select select "0"
click at [227, 355] on select "January February March April May June July August September October November De…" at bounding box center [270, 368] width 87 height 27
click at [277, 423] on select "January February March April May June July August September October November De…" at bounding box center [270, 416] width 87 height 27
select select "4"
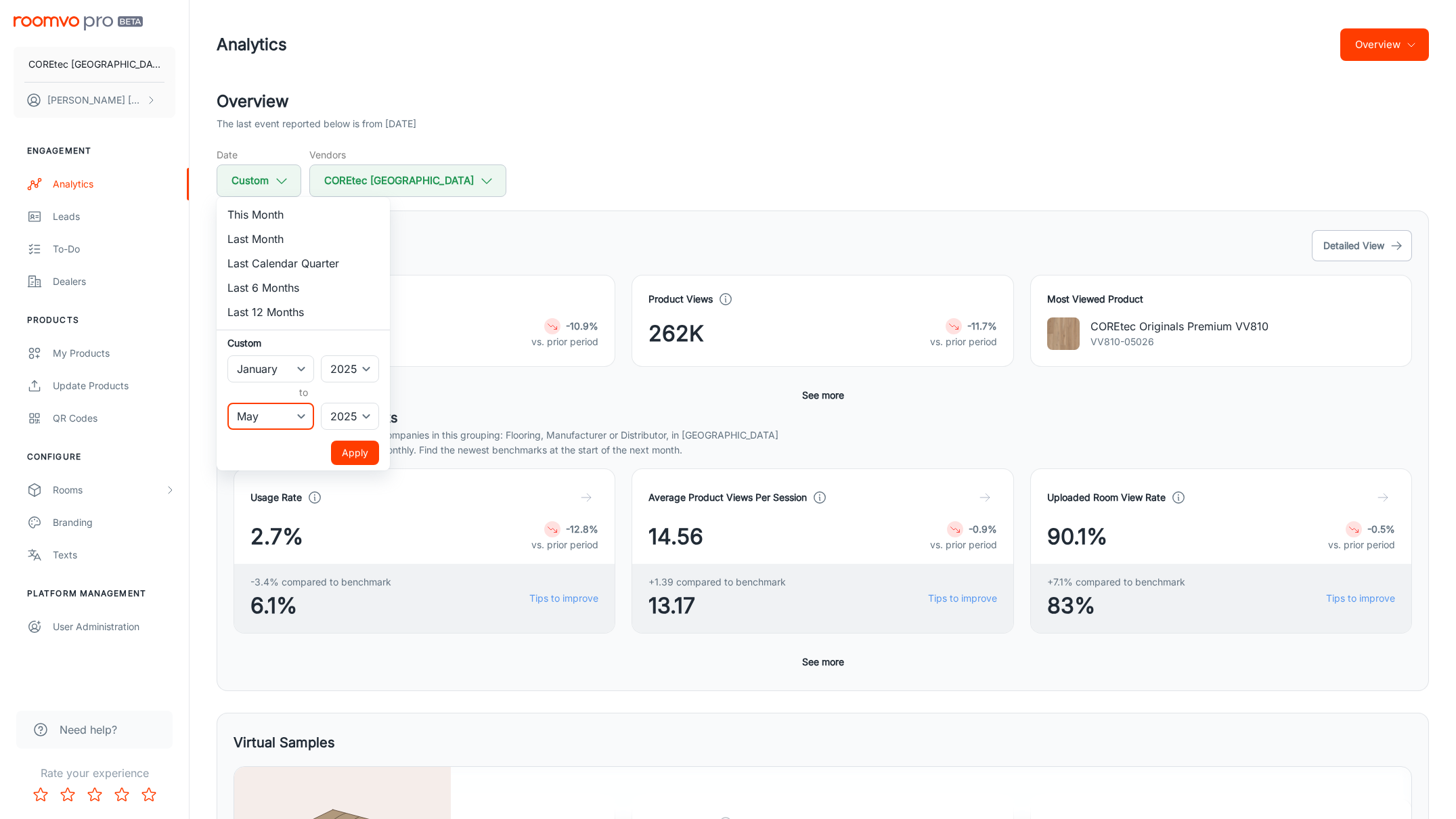
click at [227, 403] on select "January February March April May June July August September October November De…" at bounding box center [270, 416] width 87 height 27
click at [358, 454] on button "Apply" at bounding box center [354, 452] width 48 height 24
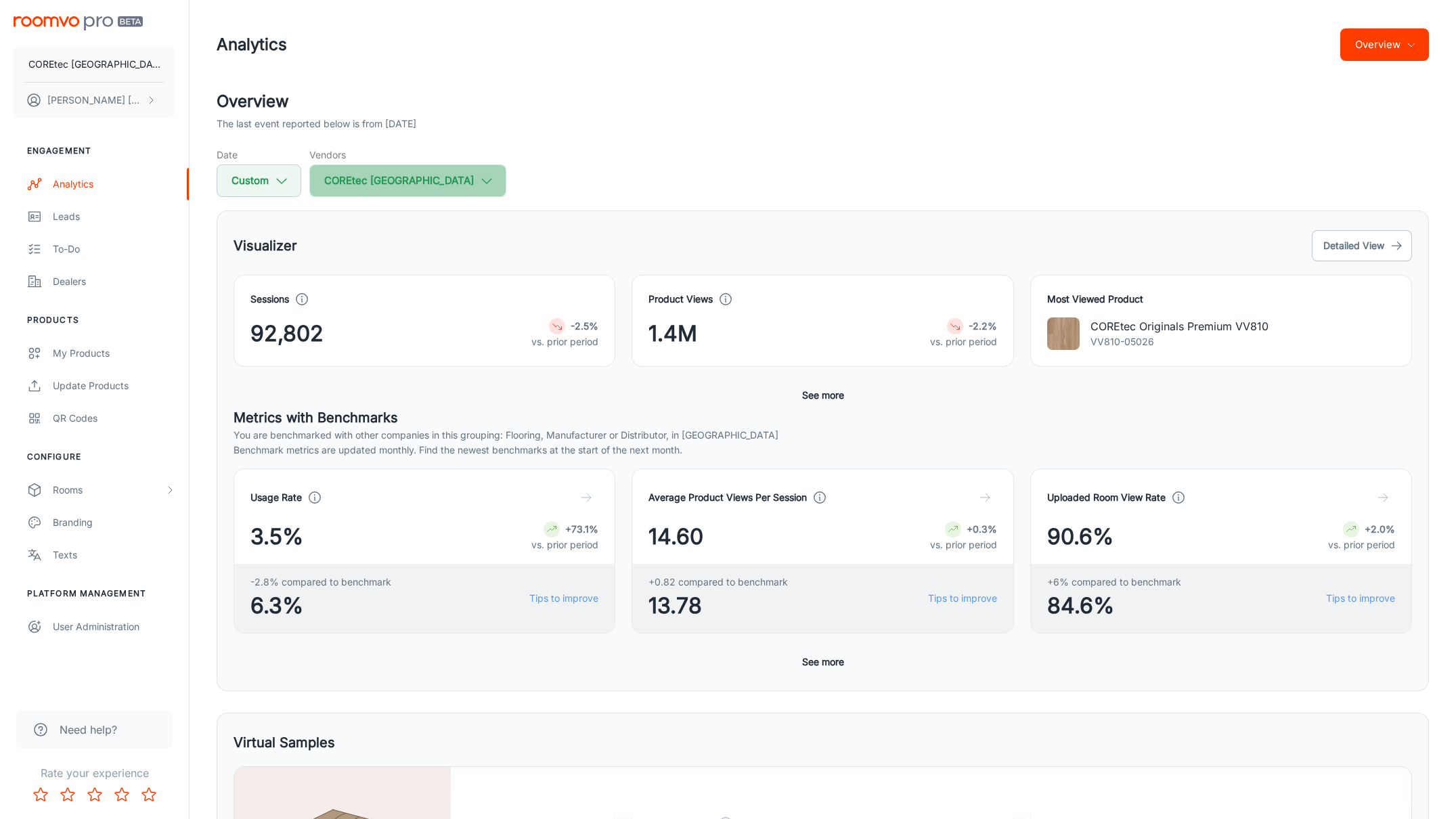
click at [414, 190] on button "COREtec [GEOGRAPHIC_DATA]" at bounding box center [407, 181] width 197 height 33
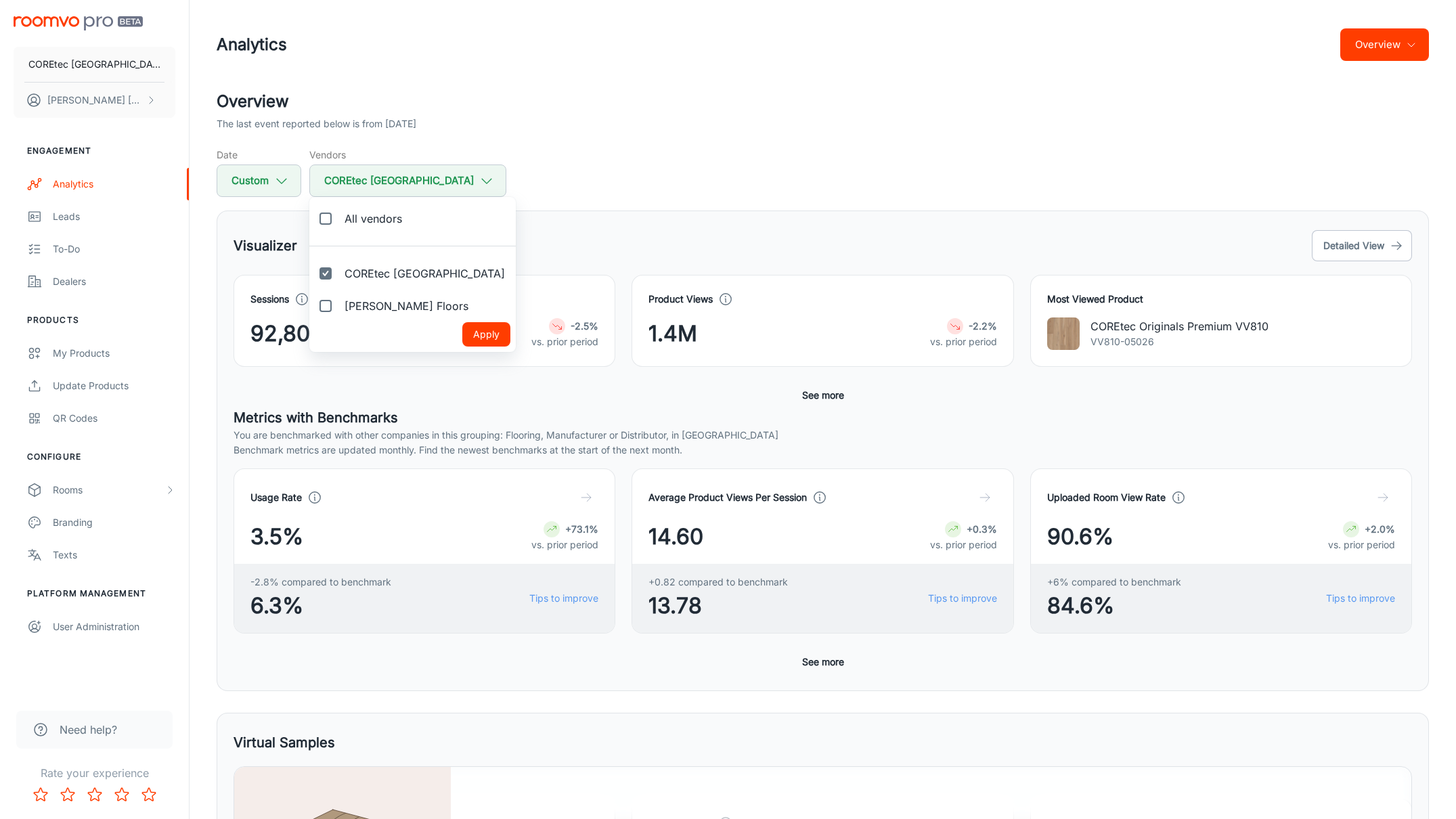
drag, startPoint x: 345, startPoint y: 304, endPoint x: 388, endPoint y: 320, distance: 45.9
click at [345, 304] on span "Shaw Floors" at bounding box center [407, 306] width 124 height 16
click at [339, 304] on input "Shaw Floors" at bounding box center [325, 306] width 27 height 27
checkbox input "true"
click at [462, 332] on button "Apply" at bounding box center [486, 334] width 48 height 24
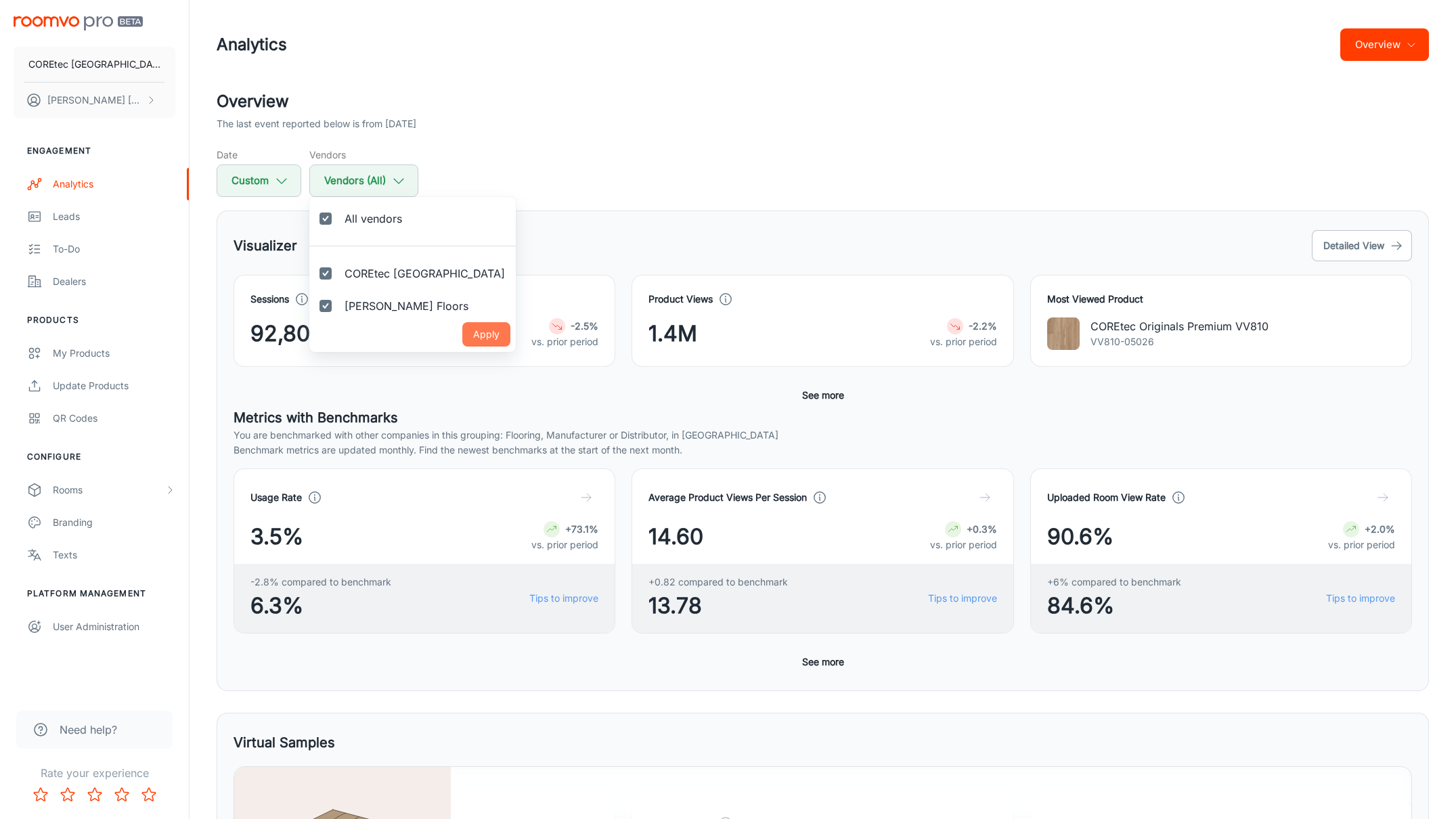
checkbox input "true"
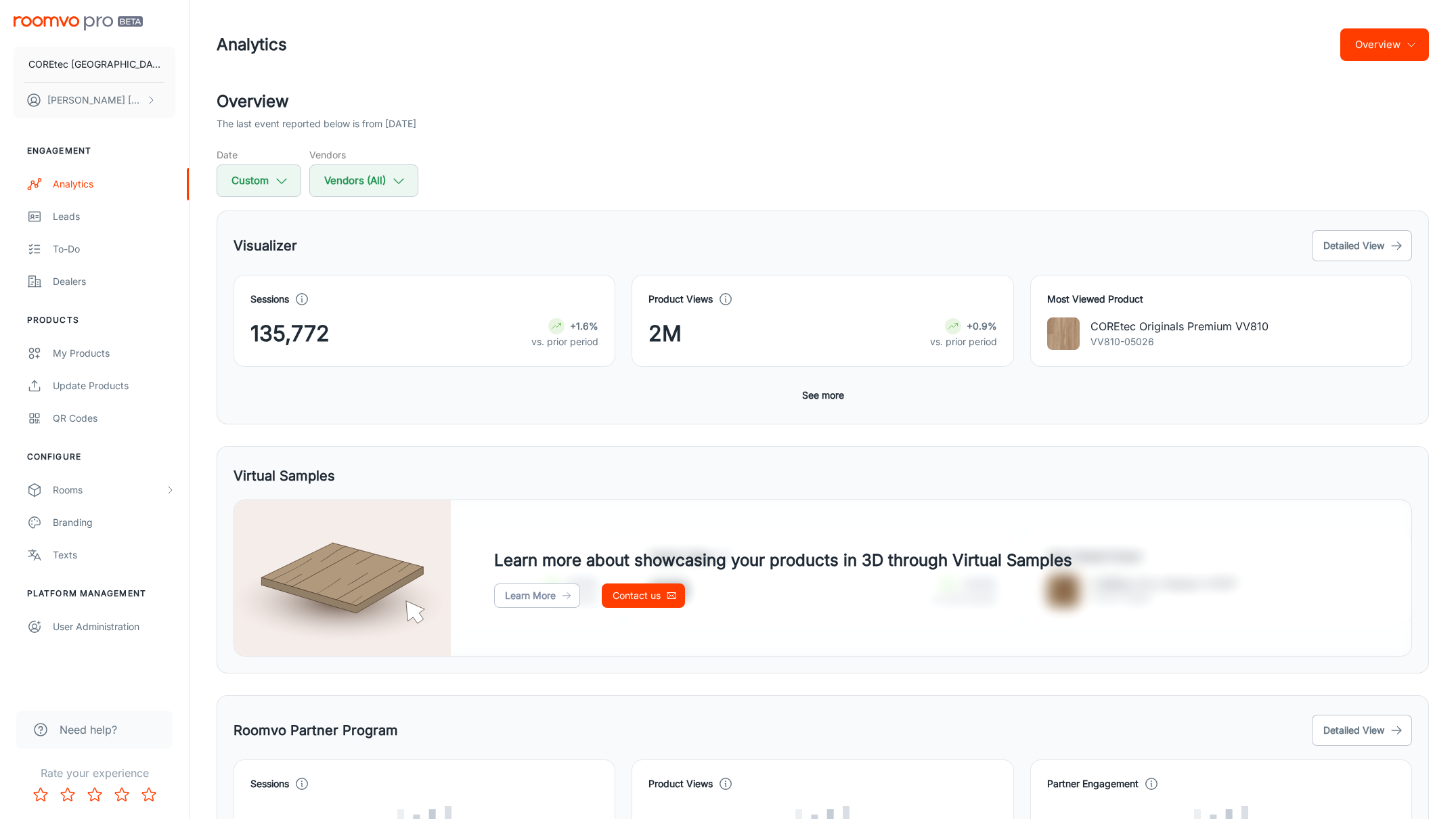
scroll to position [8, 0]
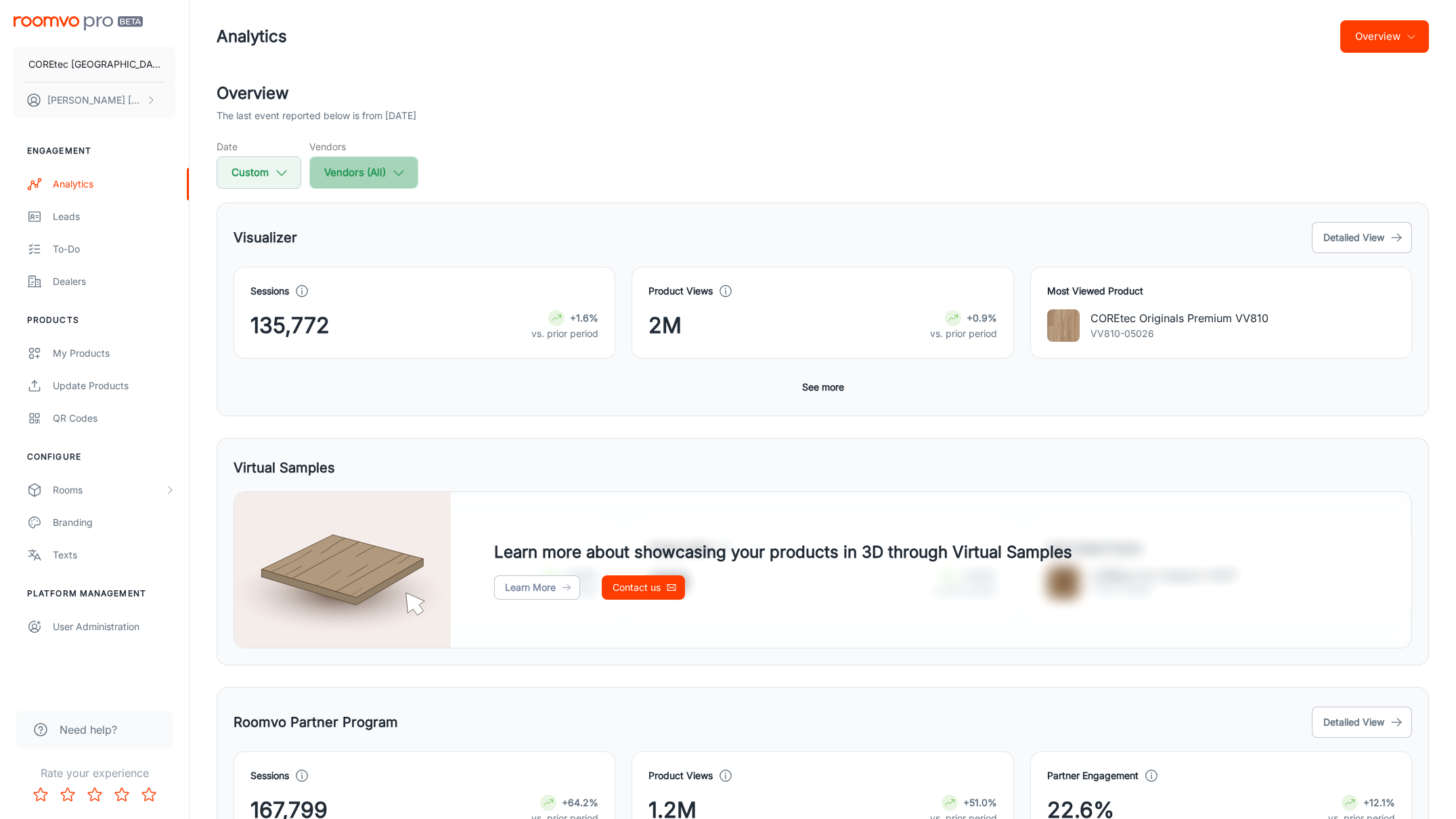
click at [391, 175] on icon "button" at bounding box center [398, 172] width 15 height 15
click at [335, 295] on input "Shaw Floors" at bounding box center [325, 297] width 27 height 27
checkbox input "false"
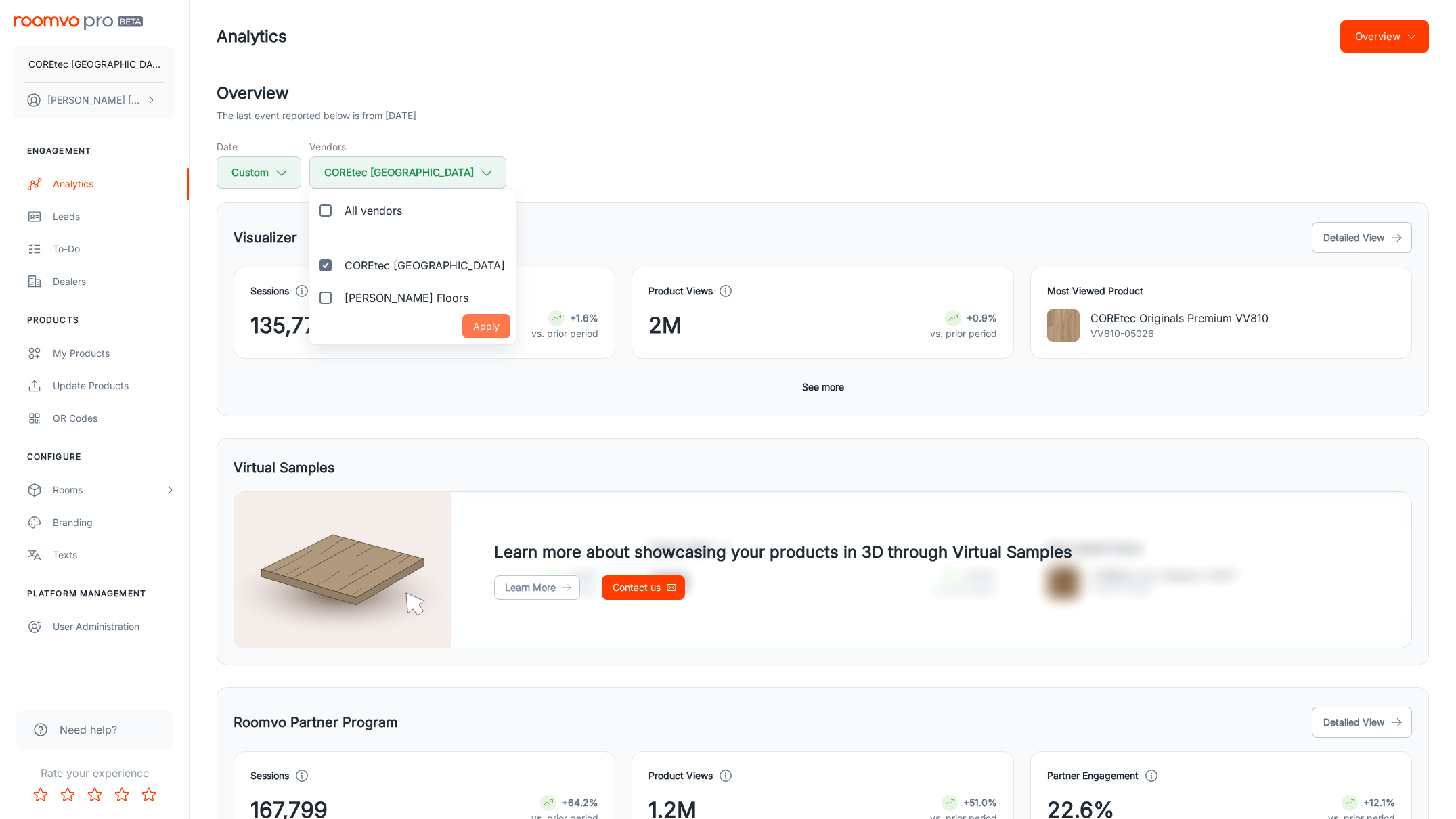
click at [462, 321] on button "Apply" at bounding box center [486, 326] width 48 height 24
checkbox input "false"
